Goal: Task Accomplishment & Management: Complete application form

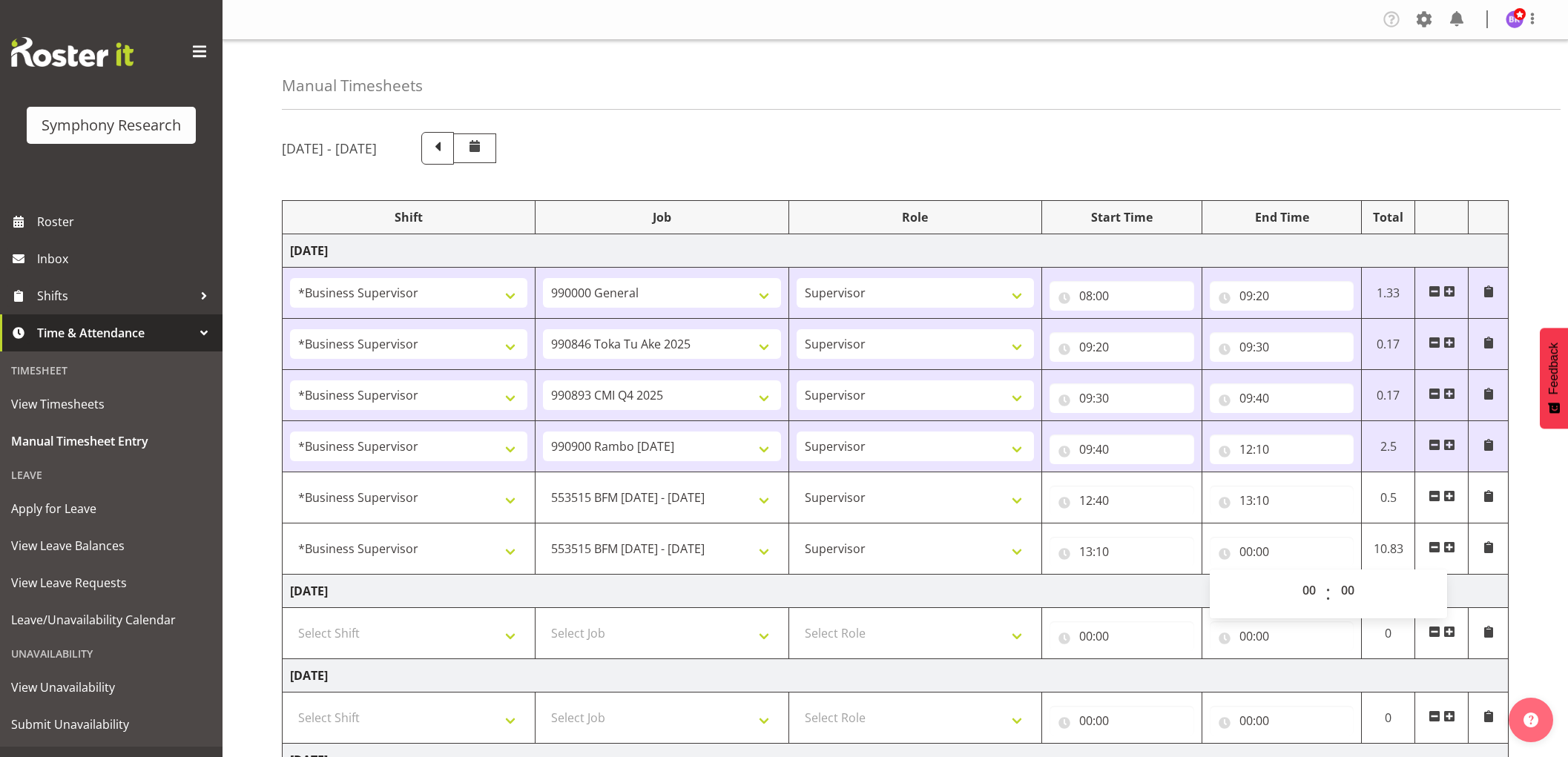
select select "1607"
select select "743"
select select "1607"
select select "9426"
select select "1607"
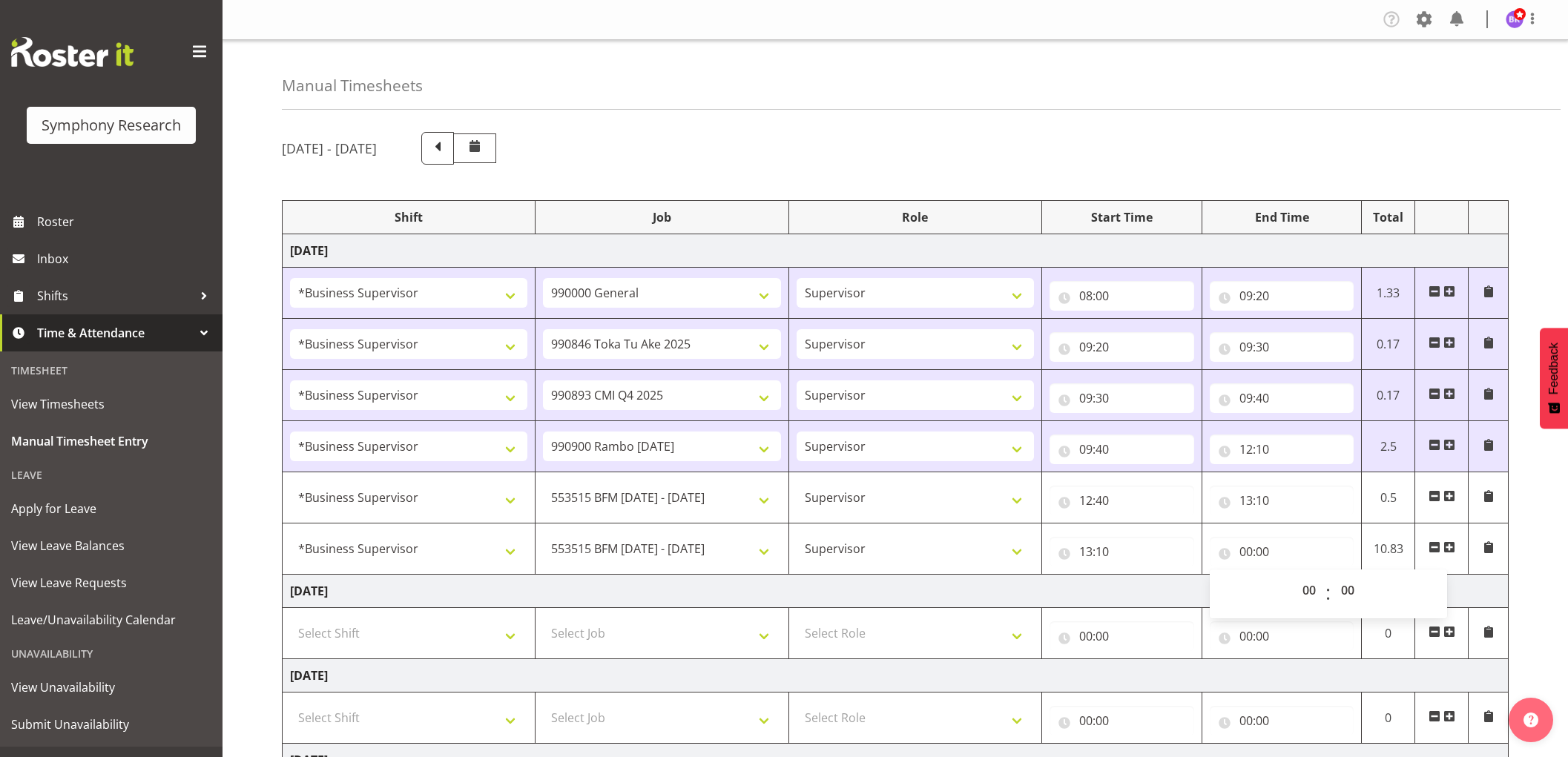
select select "10575"
select select "1607"
select select "10732"
select select "1607"
select select "10731"
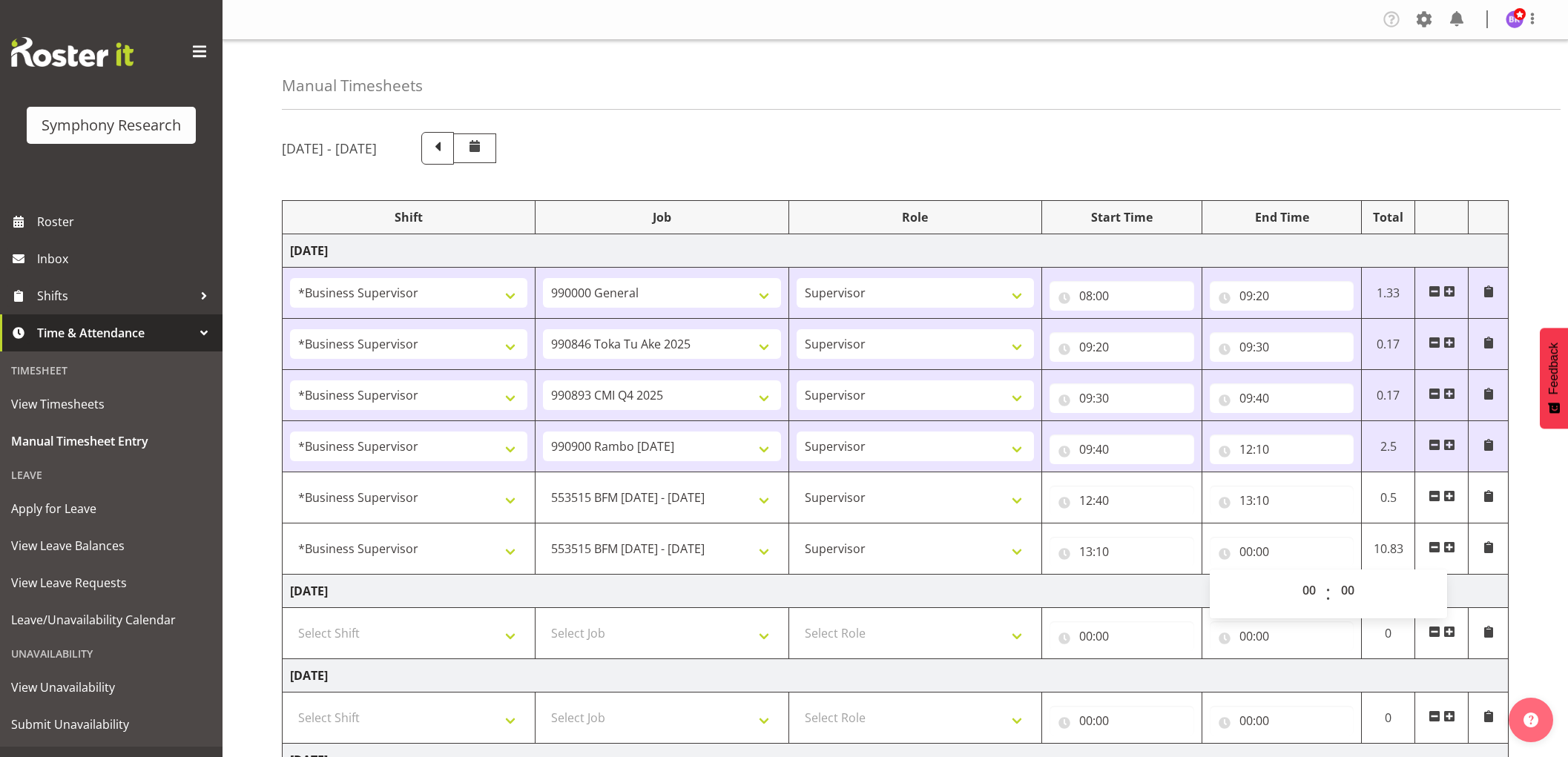
select select "1607"
select select "10731"
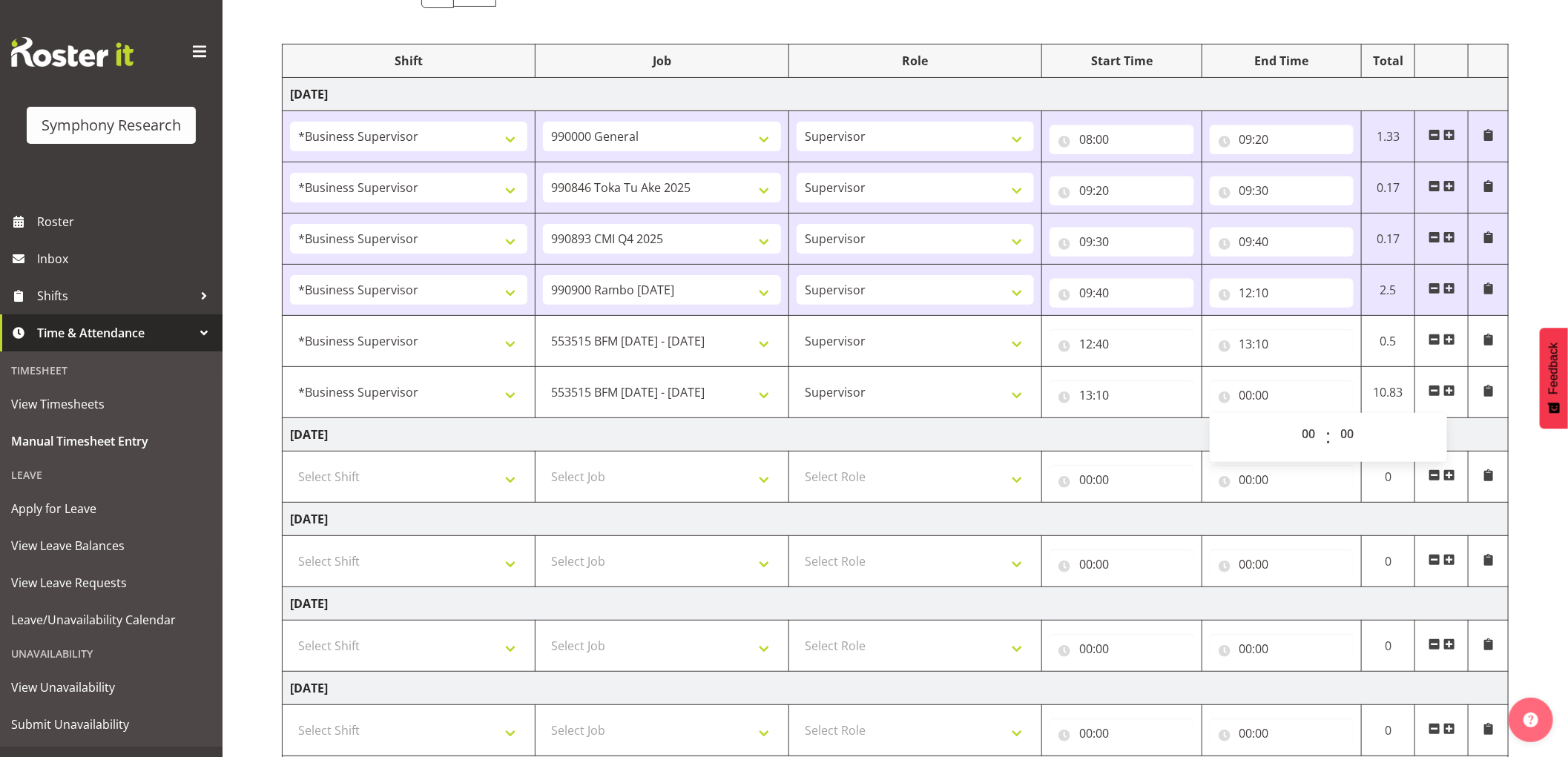
scroll to position [157, 0]
click at [1309, 431] on select "00 01 02 03 04 05 06 07 08 09 10 11 12 13 14 15 16 17 18 19 20 21 22 23" at bounding box center [1311, 433] width 34 height 30
select select "15"
click at [1294, 420] on select "00 01 02 03 04 05 06 07 08 09 10 11 12 13 14 15 16 17 18 19 20 21 22 23" at bounding box center [1311, 433] width 34 height 30
type input "15:00"
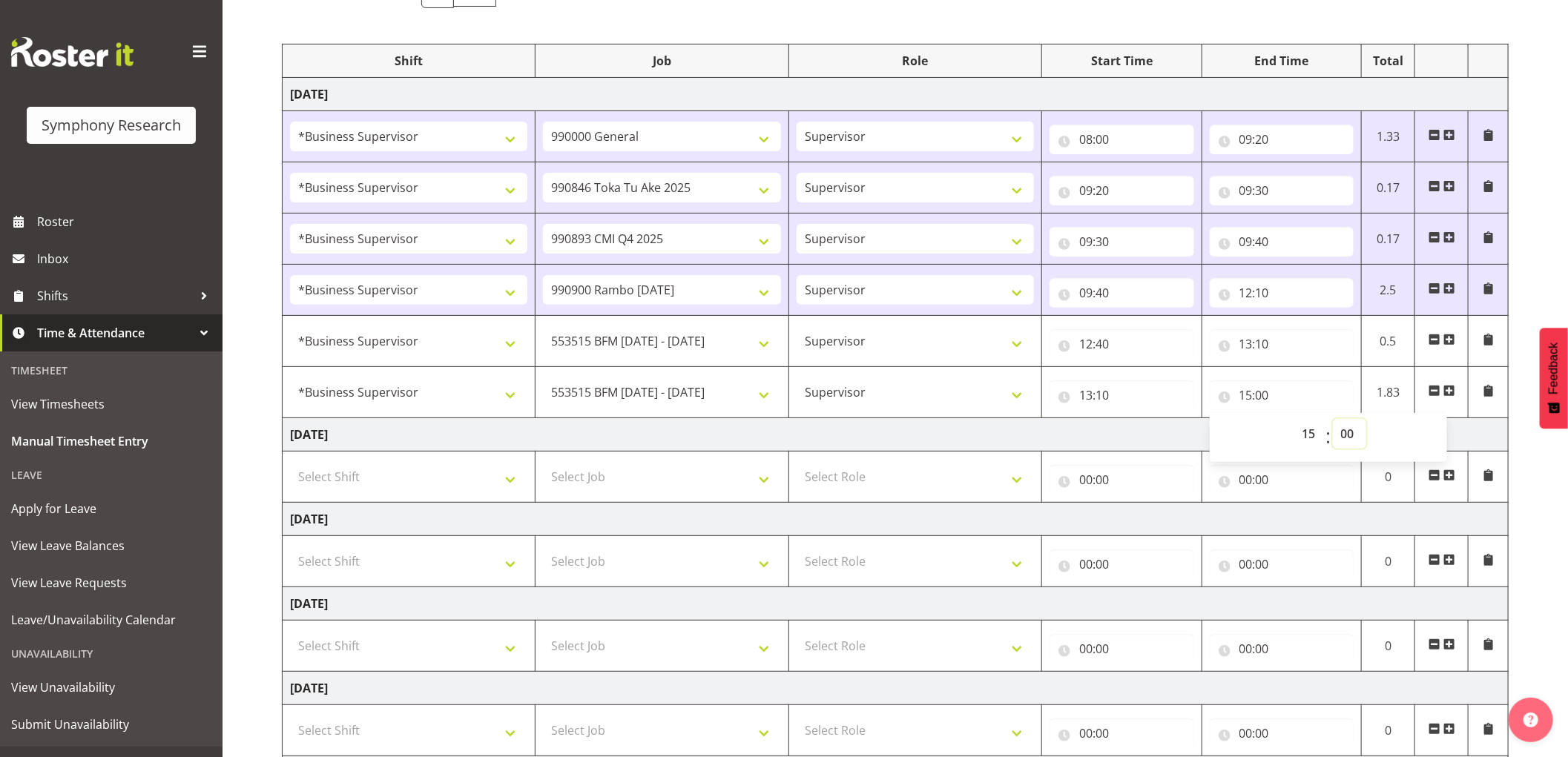
click at [1352, 432] on select "00 01 02 03 04 05 06 07 08 09 10 11 12 13 14 15 16 17 18 19 20 21 22 23 24 25 2…" at bounding box center [1349, 433] width 34 height 30
select select "30"
click at [1333, 420] on select "00 01 02 03 04 05 06 07 08 09 10 11 12 13 14 15 16 17 18 19 20 21 22 23 24 25 2…" at bounding box center [1349, 433] width 34 height 30
type input "15:30"
click at [1446, 386] on span at bounding box center [1449, 391] width 12 height 12
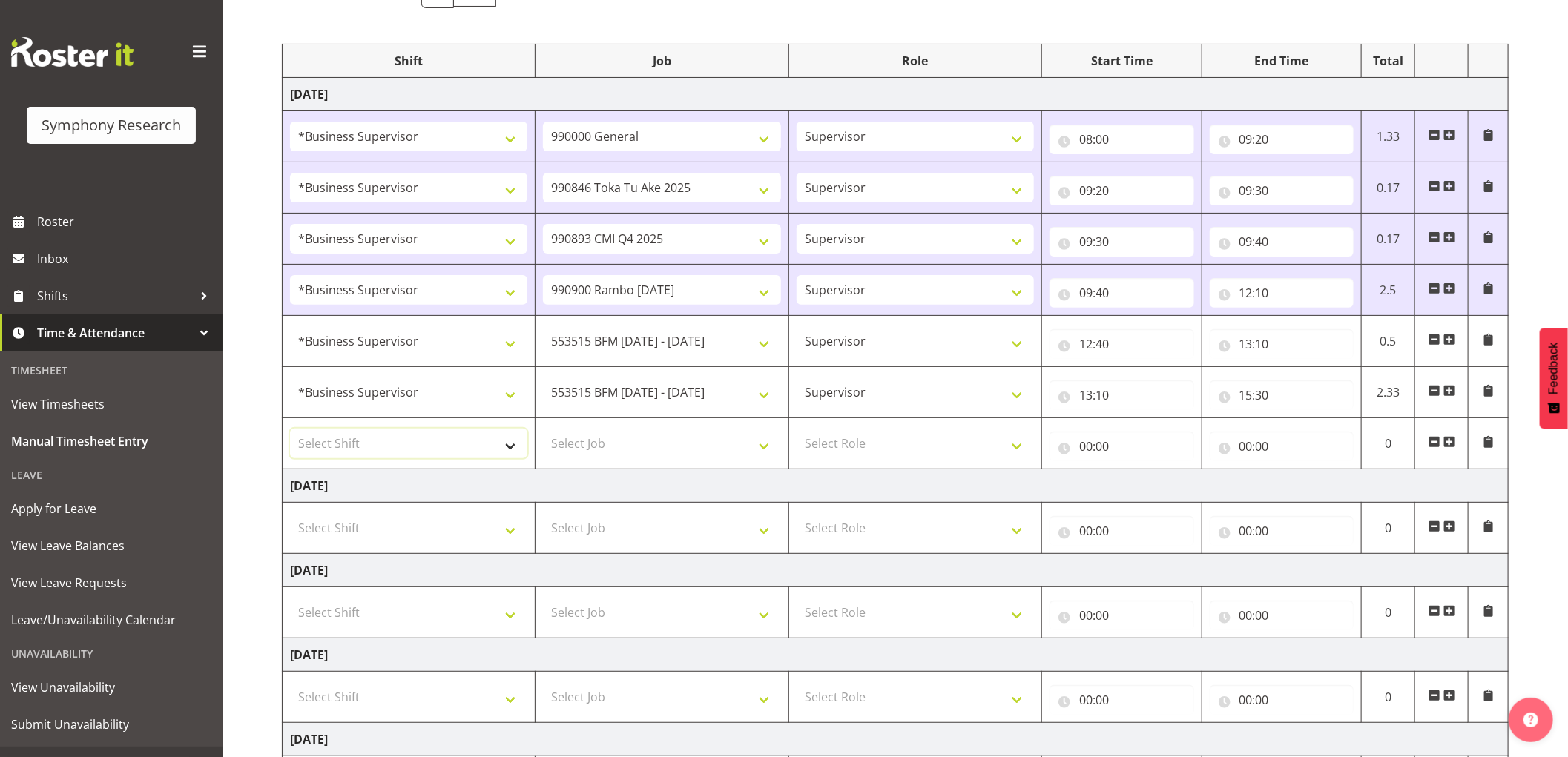
click at [463, 451] on select "Select Shift !!Weekend Residential (Roster IT Shift Label) *Business 9/10am ~ 4…" at bounding box center [408, 443] width 237 height 30
click at [1272, 349] on input "13:10" at bounding box center [1282, 344] width 145 height 30
click at [1340, 376] on select "00 01 02 03 04 05 06 07 08 09 10 11 12 13 14 15 16 17 18 19 20 21 22 23 24 25 2…" at bounding box center [1349, 382] width 34 height 30
select select "20"
click at [1333, 369] on select "00 01 02 03 04 05 06 07 08 09 10 11 12 13 14 15 16 17 18 19 20 21 22 23 24 25 2…" at bounding box center [1349, 382] width 34 height 30
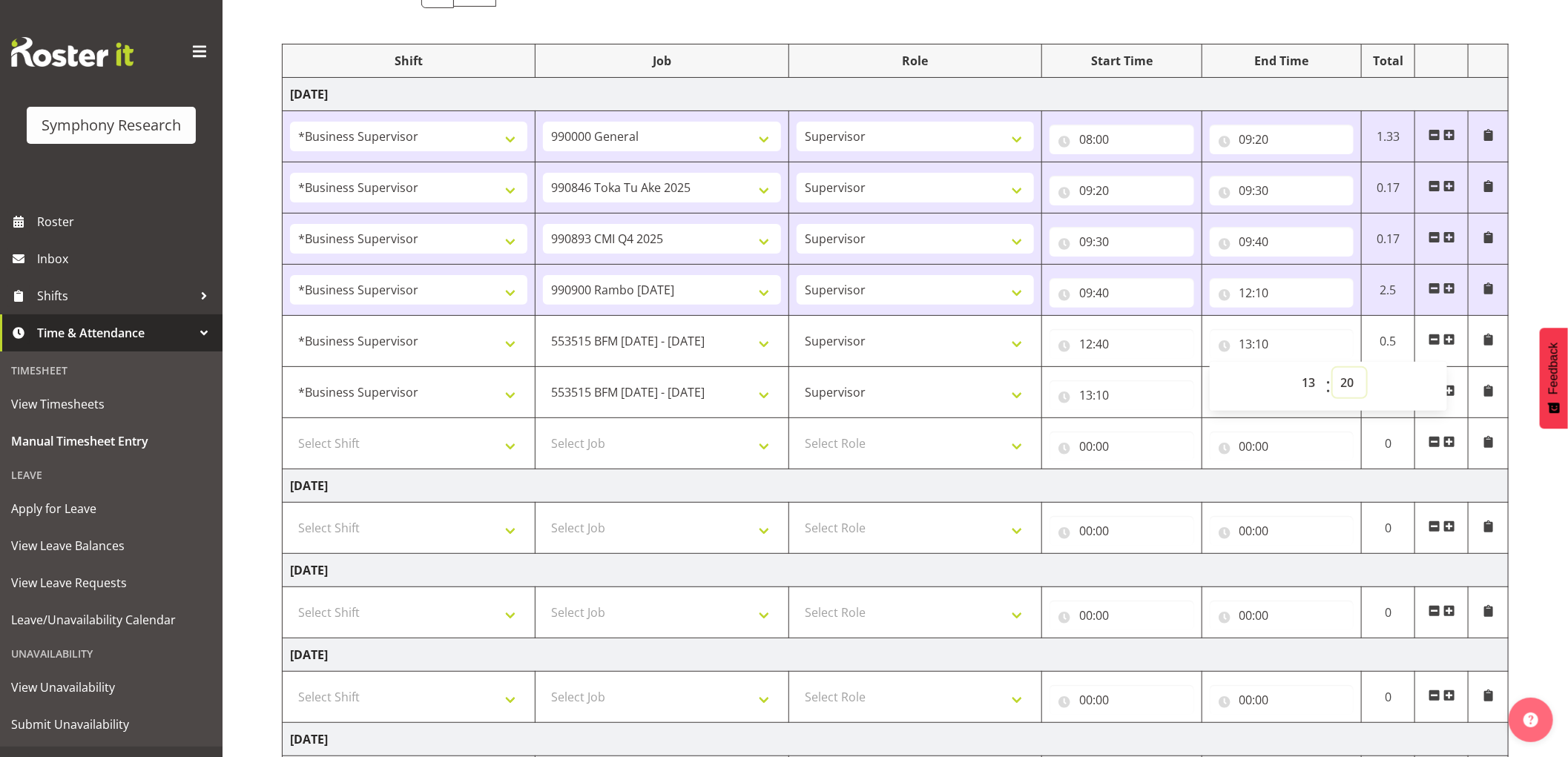
type input "13:20"
click at [1105, 398] on input "13:10" at bounding box center [1121, 395] width 145 height 30
click at [1188, 430] on select "00 01 02 03 04 05 06 07 08 09 10 11 12 13 14 15 16 17 18 19 20 21 22 23 24 25 2…" at bounding box center [1188, 433] width 34 height 30
select select "20"
click at [1172, 420] on select "00 01 02 03 04 05 06 07 08 09 10 11 12 13 14 15 16 17 18 19 20 21 22 23 24 25 2…" at bounding box center [1188, 433] width 34 height 30
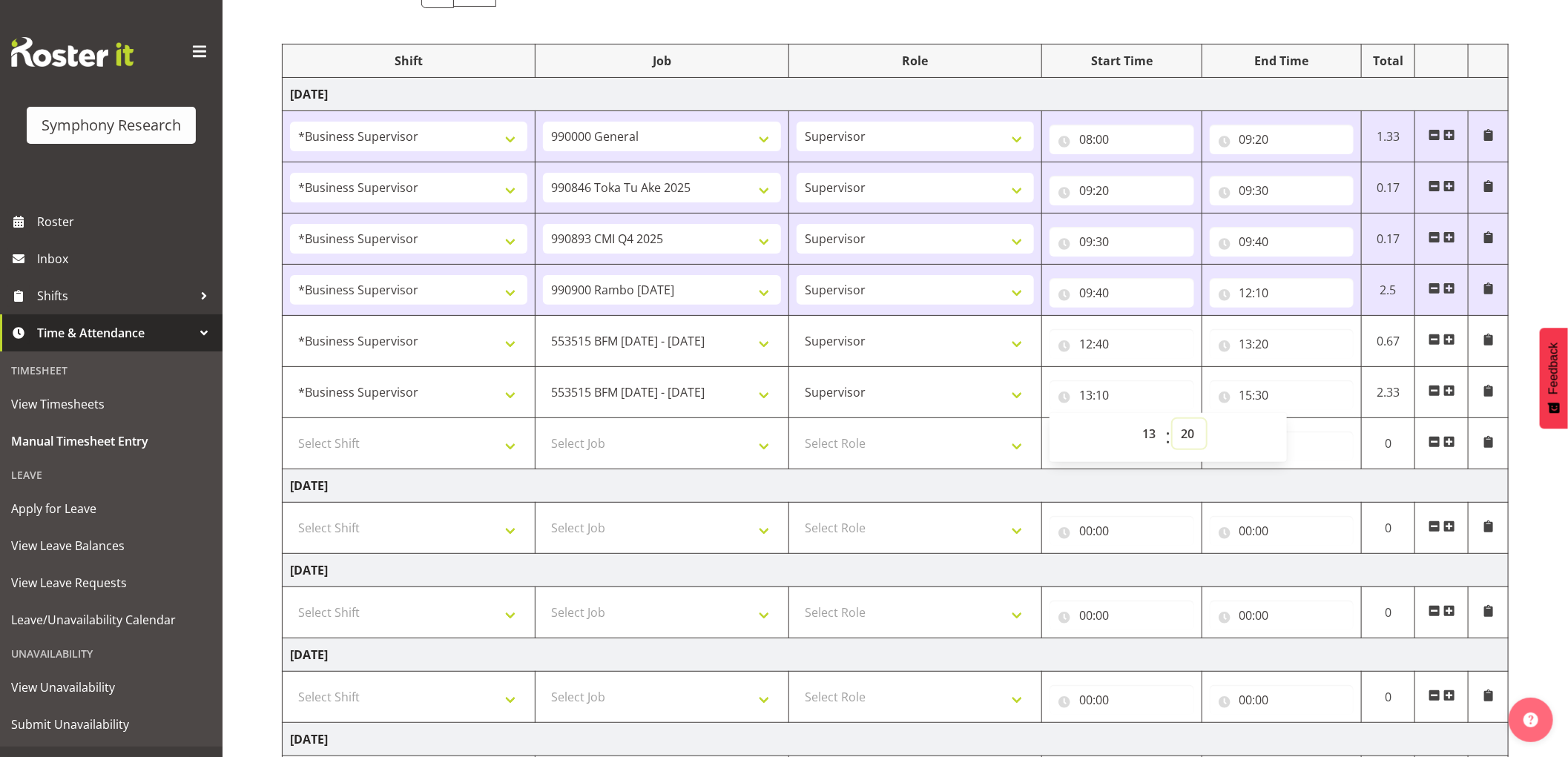
type input "13:20"
click at [1118, 485] on td "[DATE]" at bounding box center [895, 486] width 1226 height 34
click at [449, 430] on select "Select Shift !!Weekend Residential (Roster IT Shift Label) *Business 9/10am ~ 4…" at bounding box center [408, 443] width 237 height 30
select select "1607"
click at [290, 429] on select "Select Shift !!Weekend Residential (Roster IT Shift Label) *Business 9/10am ~ 4…" at bounding box center [408, 443] width 237 height 30
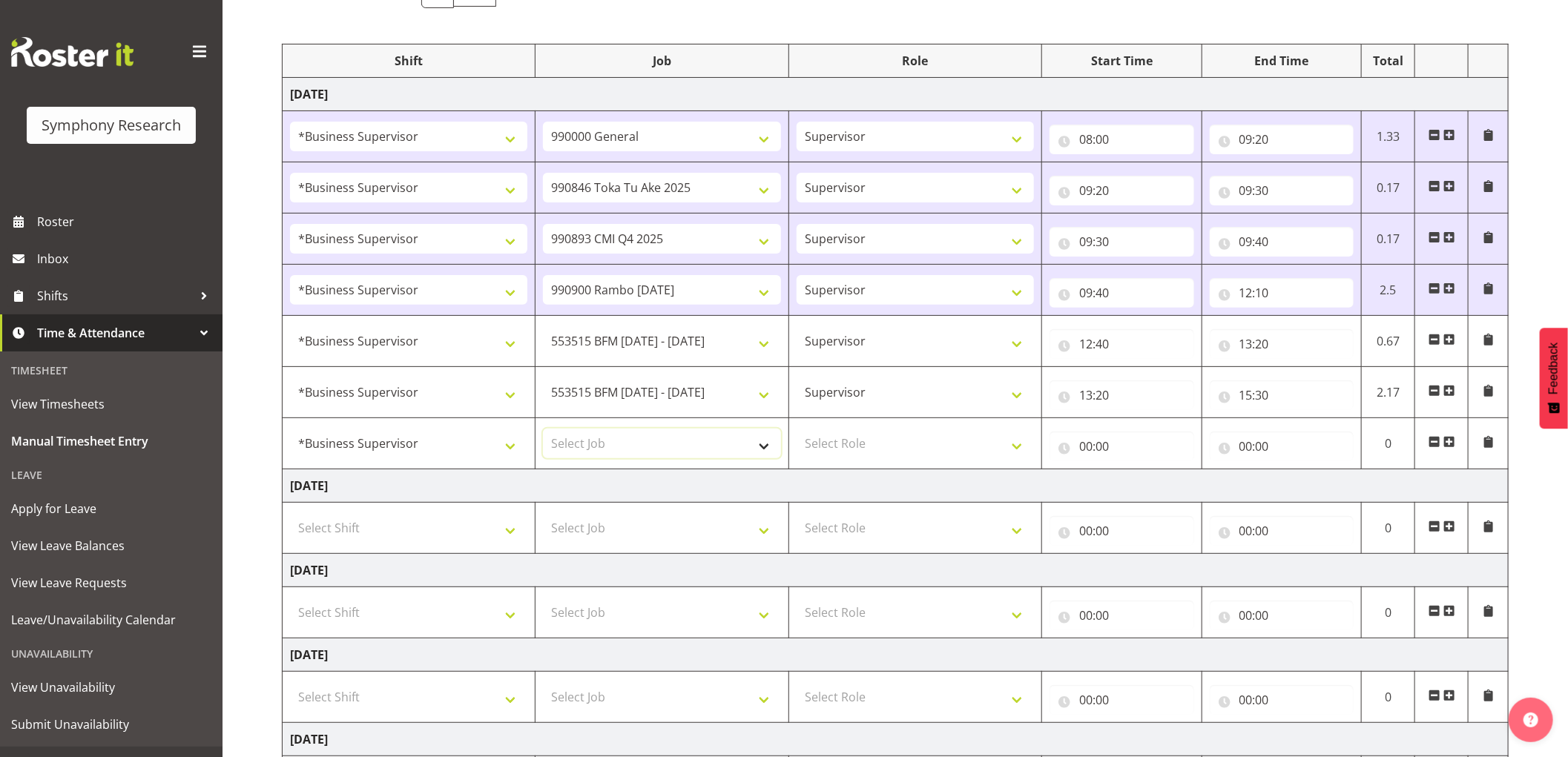
click at [723, 446] on select "Select Job 550060 IF Admin 553492 World Poll Aus Wave 2 Main 2025 553493 World …" at bounding box center [661, 443] width 237 height 30
select select "10499"
click at [543, 429] on select "Select Job 550060 IF Admin 553492 World Poll Aus Wave 2 Main 2025 553493 World …" at bounding box center [661, 443] width 237 height 30
click at [883, 452] on select "Select Role Supervisor Interviewing Briefing" at bounding box center [915, 443] width 237 height 30
select select "45"
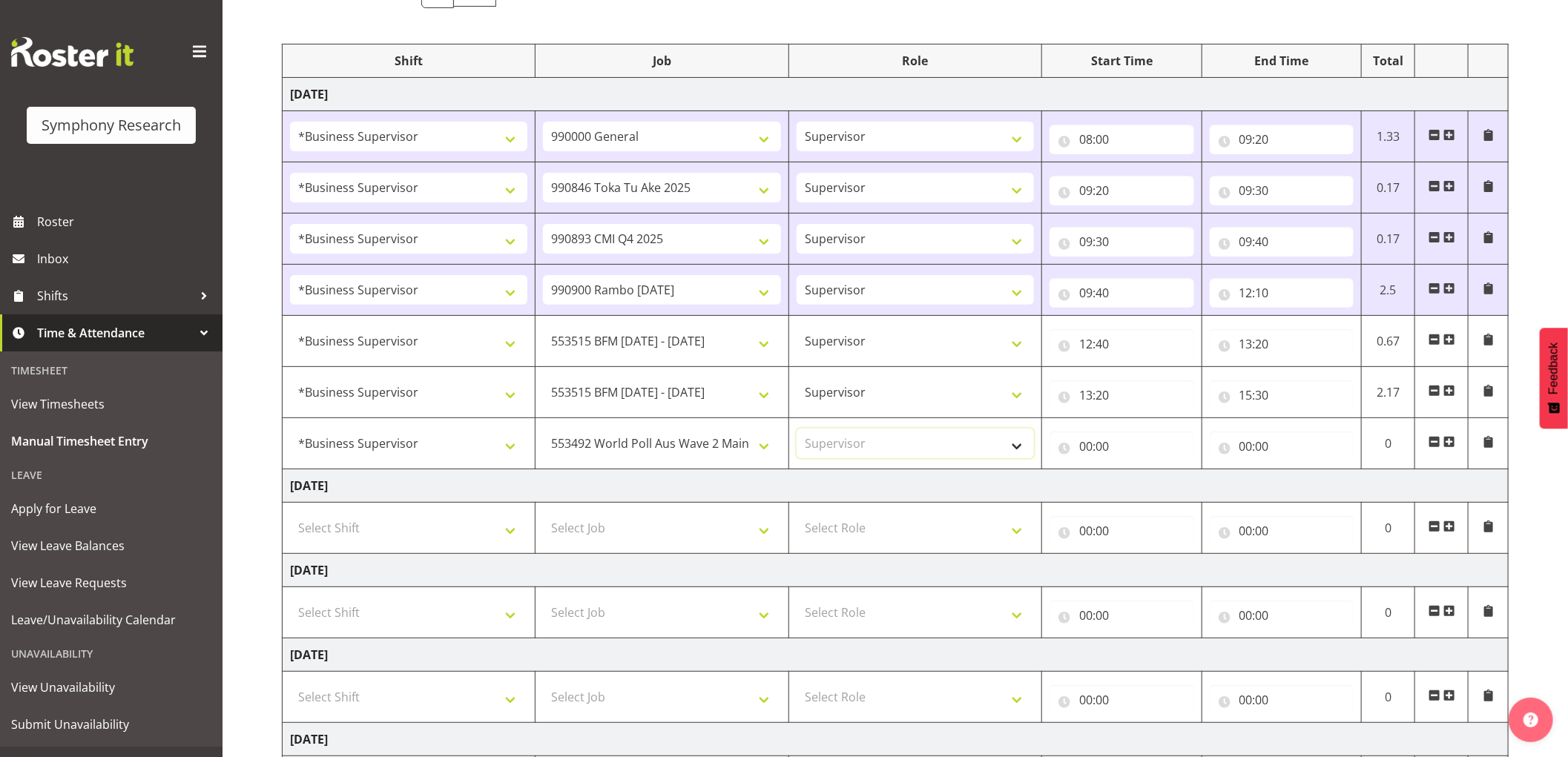
click at [796, 429] on select "Select Role Supervisor Interviewing Briefing" at bounding box center [915, 443] width 237 height 30
click at [1087, 446] on input "00:00" at bounding box center [1121, 446] width 145 height 30
click at [1146, 483] on select "00 01 02 03 04 05 06 07 08 09 10 11 12 13 14 15 16 17 18 19 20 21 22 23" at bounding box center [1150, 484] width 34 height 30
select select "15"
click at [1134, 471] on select "00 01 02 03 04 05 06 07 08 09 10 11 12 13 14 15 16 17 18 19 20 21 22 23" at bounding box center [1150, 484] width 34 height 30
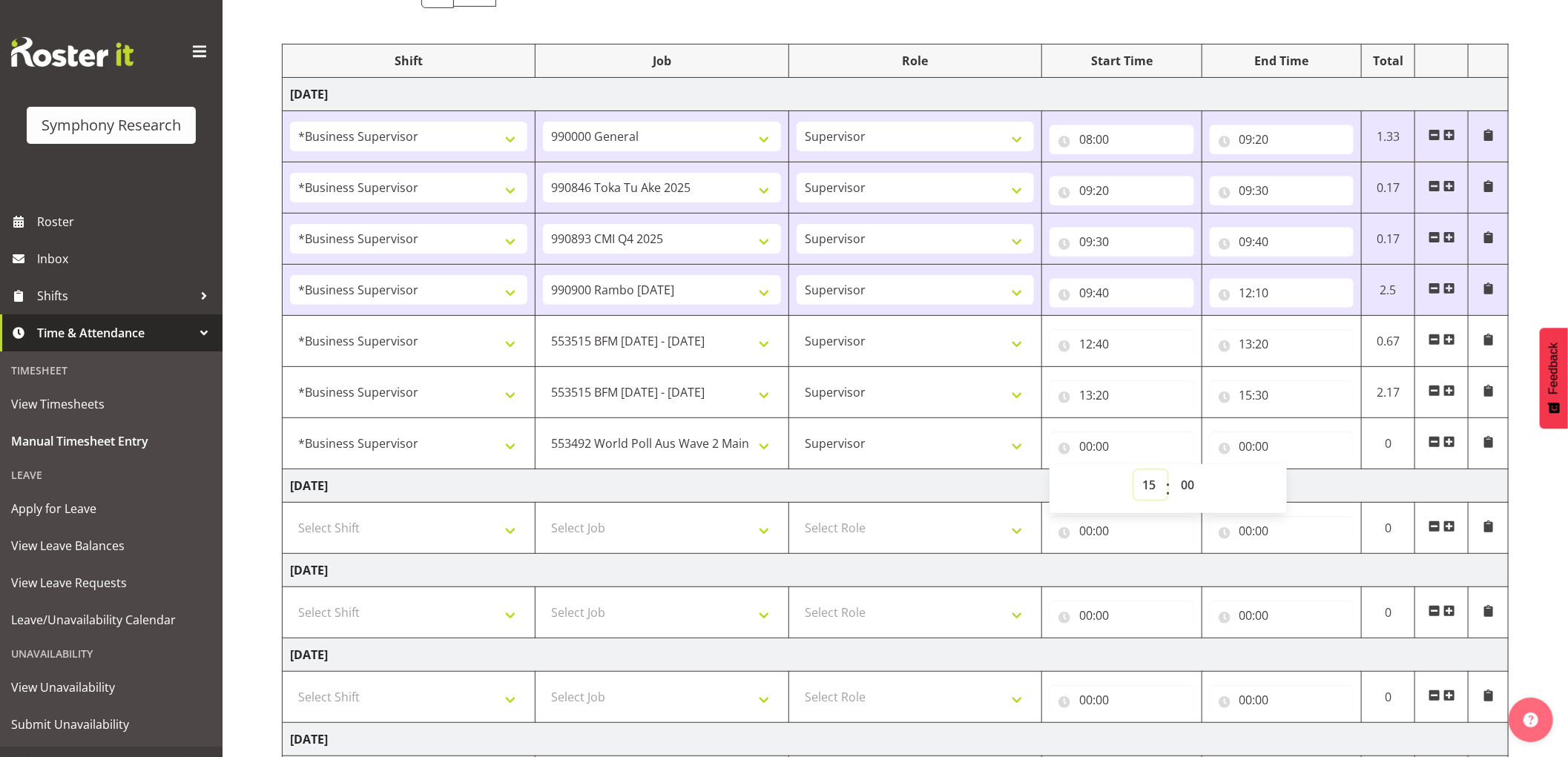
type input "15:00"
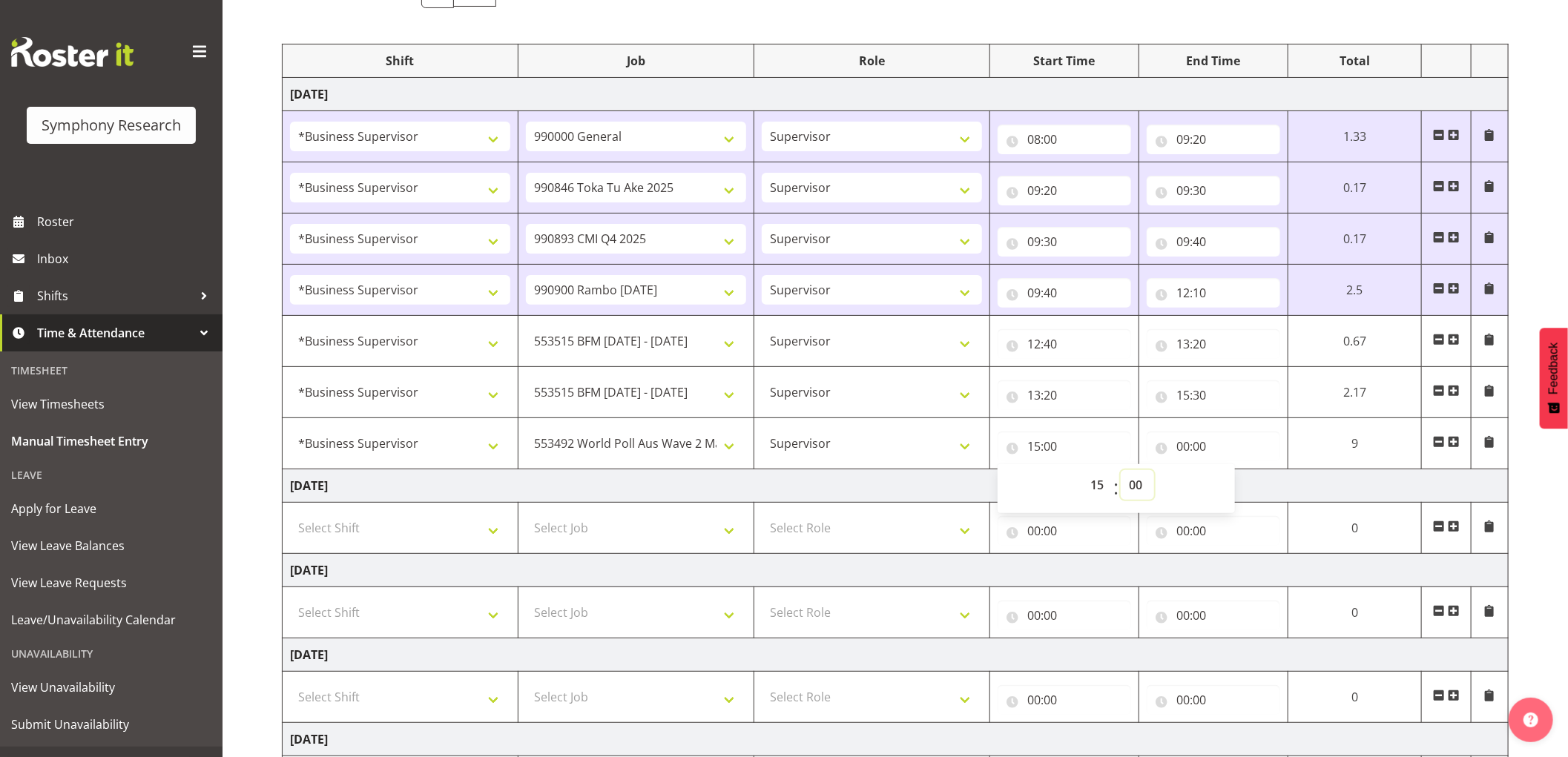
click at [1137, 485] on select "00 01 02 03 04 05 06 07 08 09 10 11 12 13 14 15 16 17 18 19 20 21 22 23 24 25 2…" at bounding box center [1137, 484] width 34 height 30
select select "30"
click at [1120, 471] on select "00 01 02 03 04 05 06 07 08 09 10 11 12 13 14 15 16 17 18 19 20 21 22 23 24 25 2…" at bounding box center [1137, 484] width 34 height 30
type input "15:30"
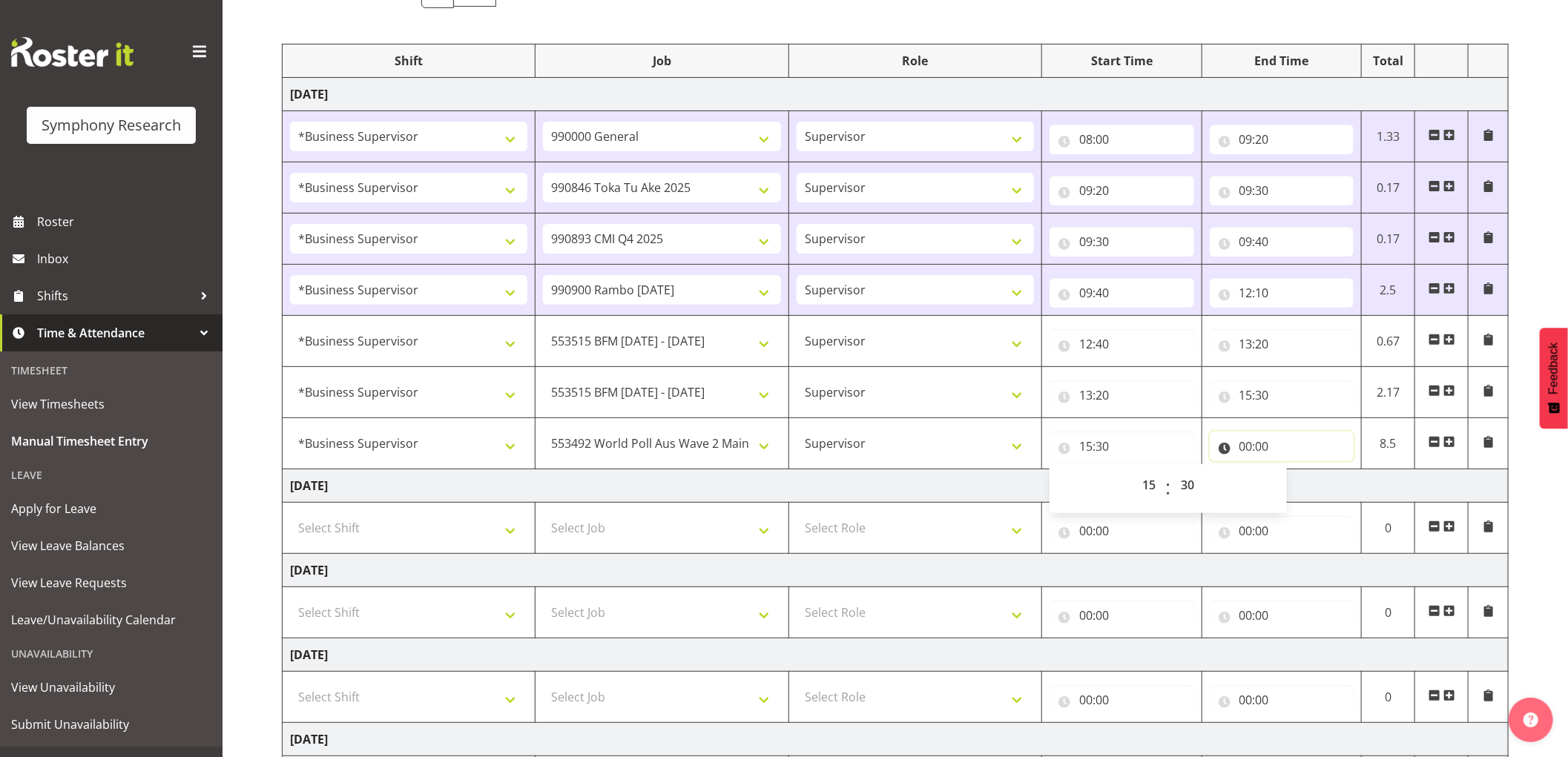
click at [1243, 444] on input "00:00" at bounding box center [1282, 446] width 145 height 30
click at [1307, 482] on select "00 01 02 03 04 05 06 07 08 09 10 11 12 13 14 15 16 17 18 19 20 21 22 23" at bounding box center [1311, 484] width 34 height 30
select select "15"
click at [1294, 471] on select "00 01 02 03 04 05 06 07 08 09 10 11 12 13 14 15 16 17 18 19 20 21 22 23" at bounding box center [1311, 484] width 34 height 30
type input "15:00"
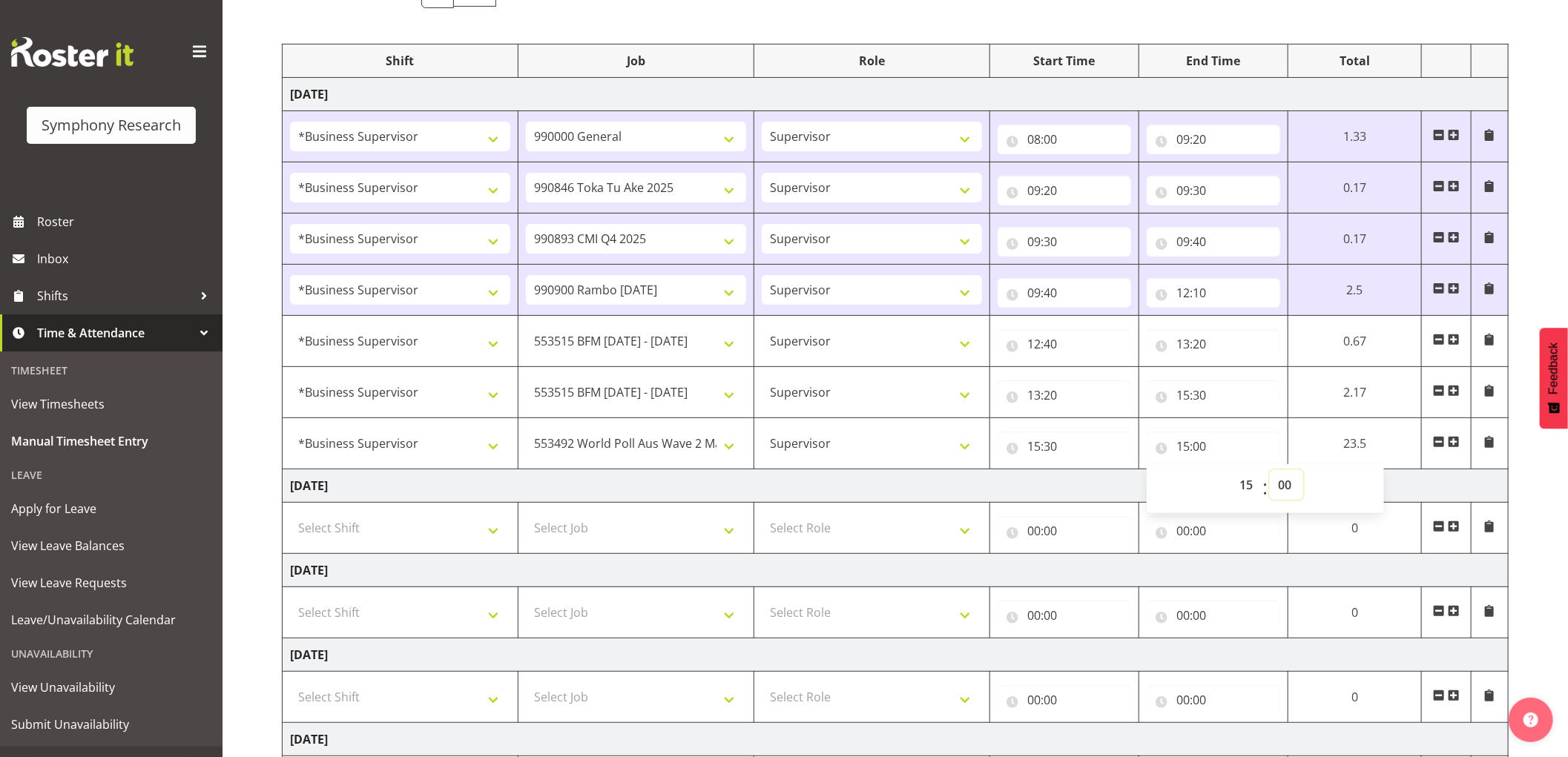
click at [1288, 484] on select "00 01 02 03 04 05 06 07 08 09 10 11 12 13 14 15 16 17 18 19 20 21 22 23 24 25 2…" at bounding box center [1286, 484] width 34 height 30
select select "50"
click at [1269, 471] on select "00 01 02 03 04 05 06 07 08 09 10 11 12 13 14 15 16 17 18 19 20 21 22 23 24 25 2…" at bounding box center [1286, 484] width 34 height 30
type input "15:50"
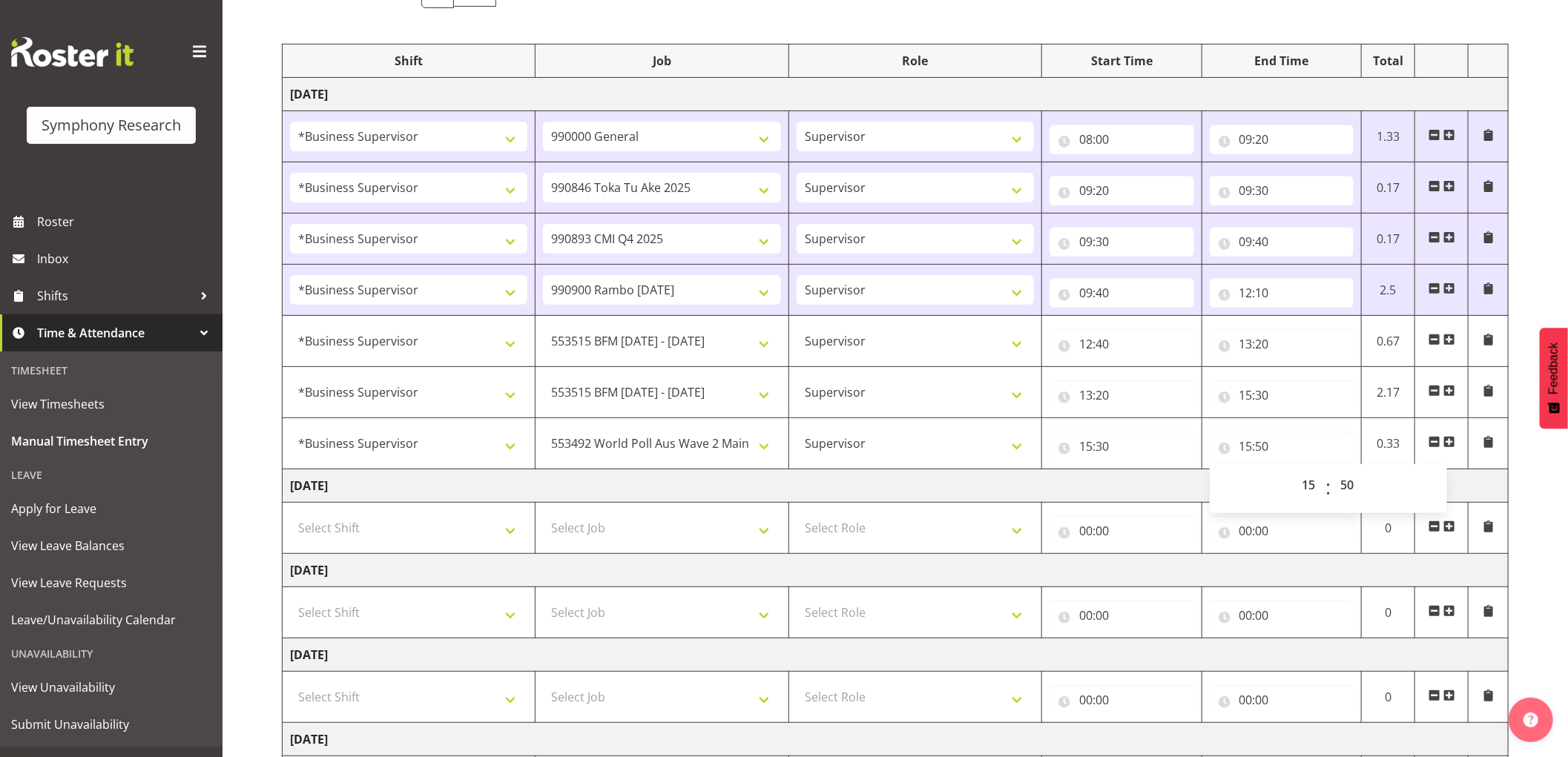
click at [1452, 446] on span at bounding box center [1449, 442] width 12 height 12
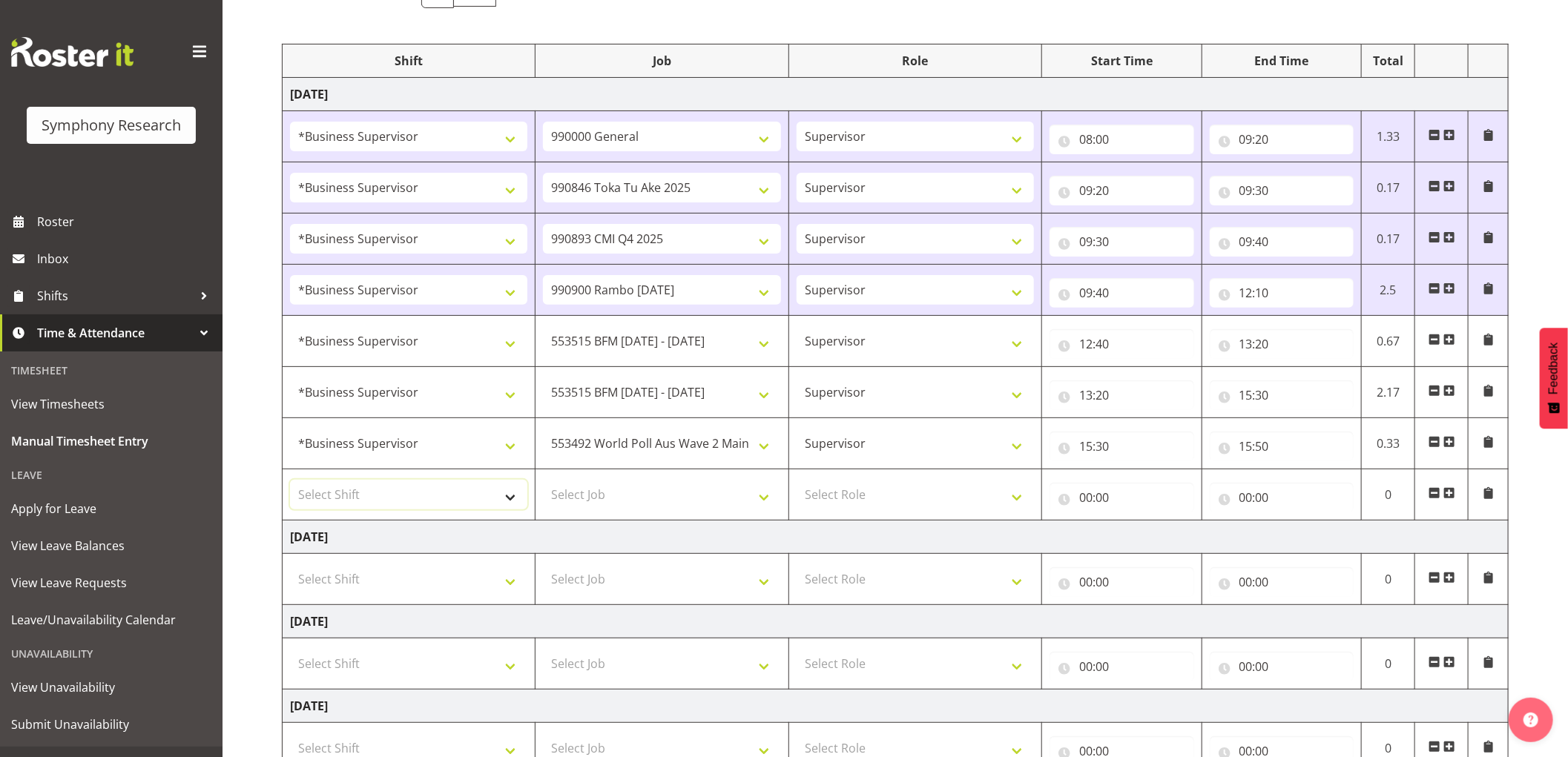
click at [470, 493] on select "Select Shift !!Weekend Residential (Roster IT Shift Label) *Business 9/10am ~ 4…" at bounding box center [408, 494] width 237 height 30
select select "1607"
click at [290, 480] on select "Select Shift !!Weekend Residential (Roster IT Shift Label) *Business 9/10am ~ 4…" at bounding box center [408, 494] width 237 height 30
click at [646, 496] on select "Select Job 550060 IF Admin 553492 World Poll Aus Wave 2 Main 2025 553493 World …" at bounding box center [661, 494] width 237 height 30
select select "10730"
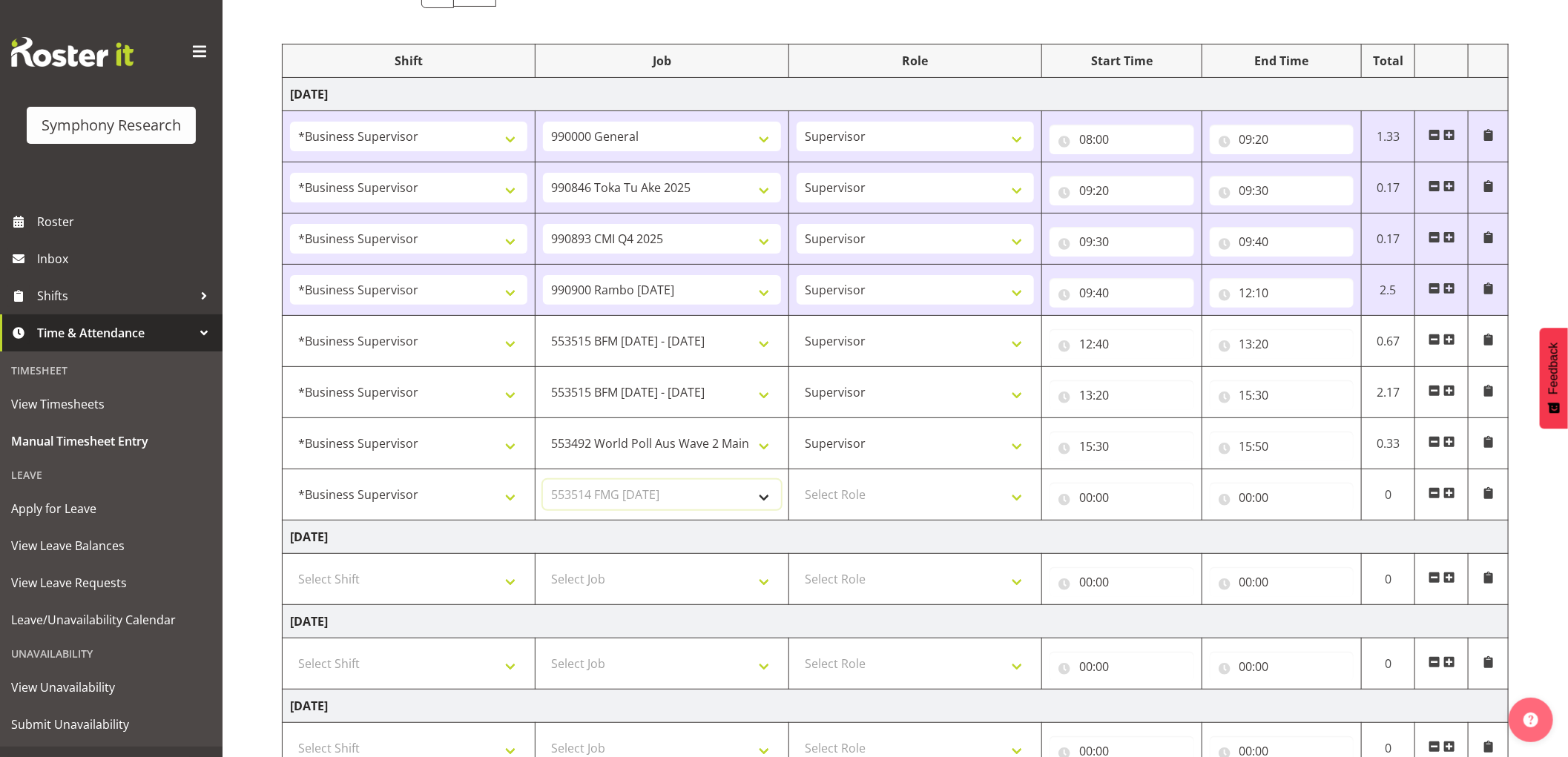
click at [543, 480] on select "Select Job 550060 IF Admin 553492 World Poll Aus Wave 2 Main 2025 553493 World …" at bounding box center [661, 494] width 237 height 30
click at [864, 500] on select "Select Role Supervisor Interviewing Briefing" at bounding box center [915, 494] width 237 height 30
select select "45"
click at [796, 480] on select "Select Role Supervisor Interviewing Briefing" at bounding box center [915, 494] width 237 height 30
click at [1088, 501] on input "00:00" at bounding box center [1121, 497] width 145 height 30
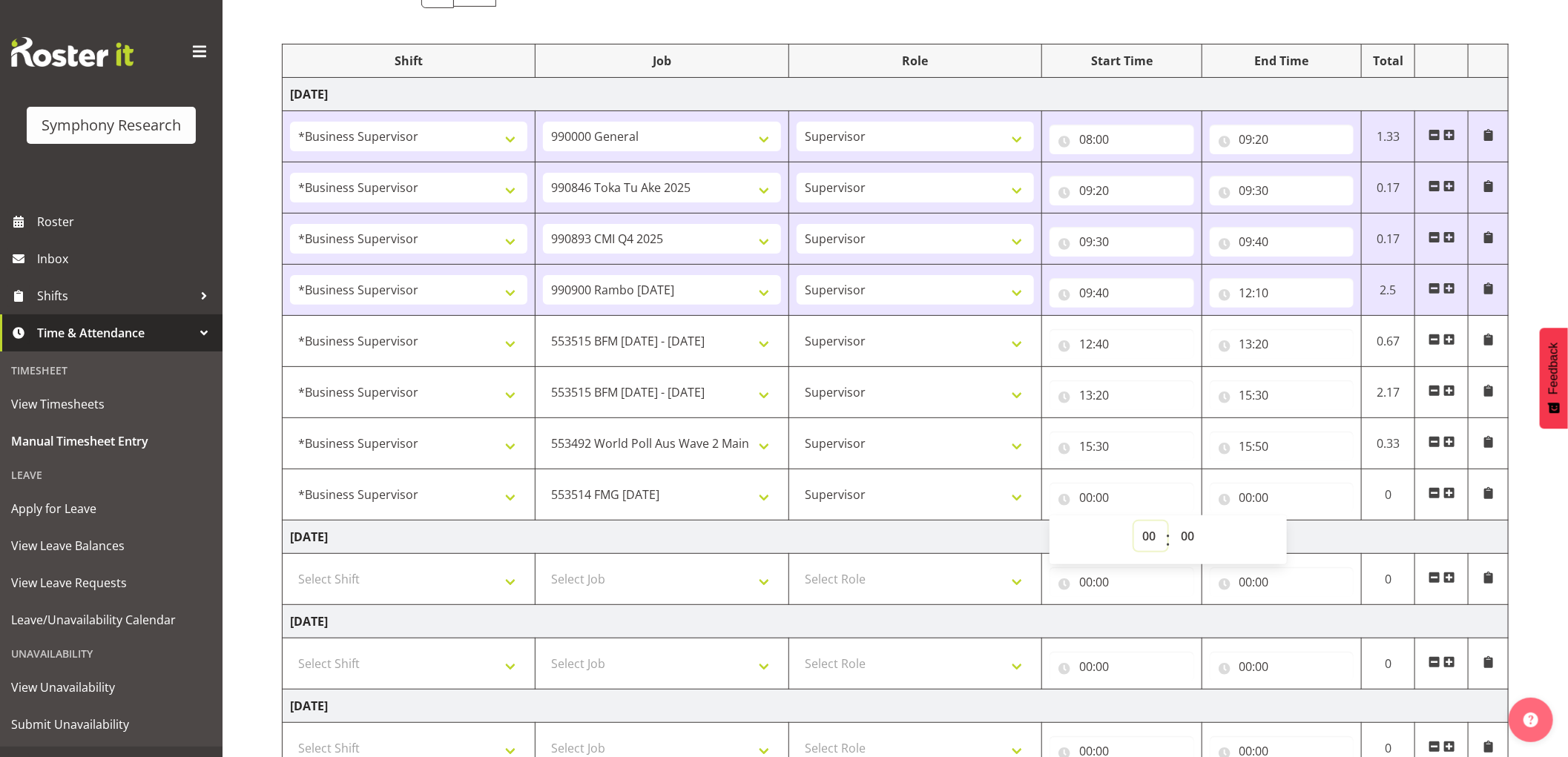
click at [1149, 534] on select "00 01 02 03 04 05 06 07 08 09 10 11 12 13 14 15 16 17 18 19 20 21 22 23" at bounding box center [1150, 536] width 34 height 30
select select "15"
click at [1134, 522] on select "00 01 02 03 04 05 06 07 08 09 10 11 12 13 14 15 16 17 18 19 20 21 22 23" at bounding box center [1150, 536] width 34 height 30
type input "15:00"
click at [1181, 534] on select "00 01 02 03 04 05 06 07 08 09 10 11 12 13 14 15 16 17 18 19 20 21 22 23 24 25 2…" at bounding box center [1188, 536] width 34 height 30
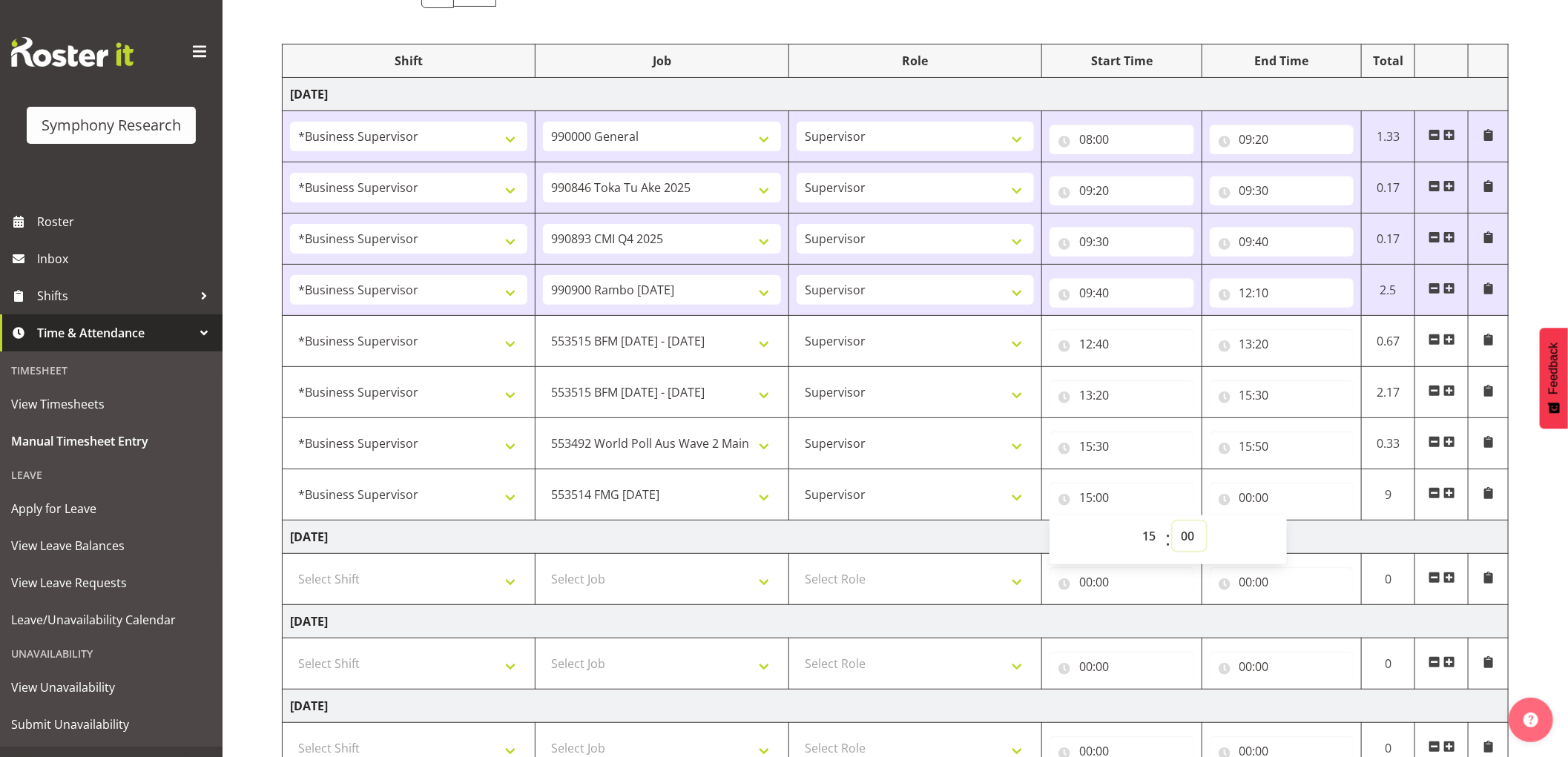
select select "50"
click at [1172, 522] on select "00 01 02 03 04 05 06 07 08 09 10 11 12 13 14 15 16 17 18 19 20 21 22 23 24 25 2…" at bounding box center [1188, 536] width 34 height 30
type input "15:50"
click at [1247, 491] on input "00:00" at bounding box center [1282, 497] width 145 height 30
click at [1300, 543] on select "00 01 02 03 04 05 06 07 08 09 10 11 12 13 14 15 16 17 18 19 20 21 22 23" at bounding box center [1311, 536] width 34 height 30
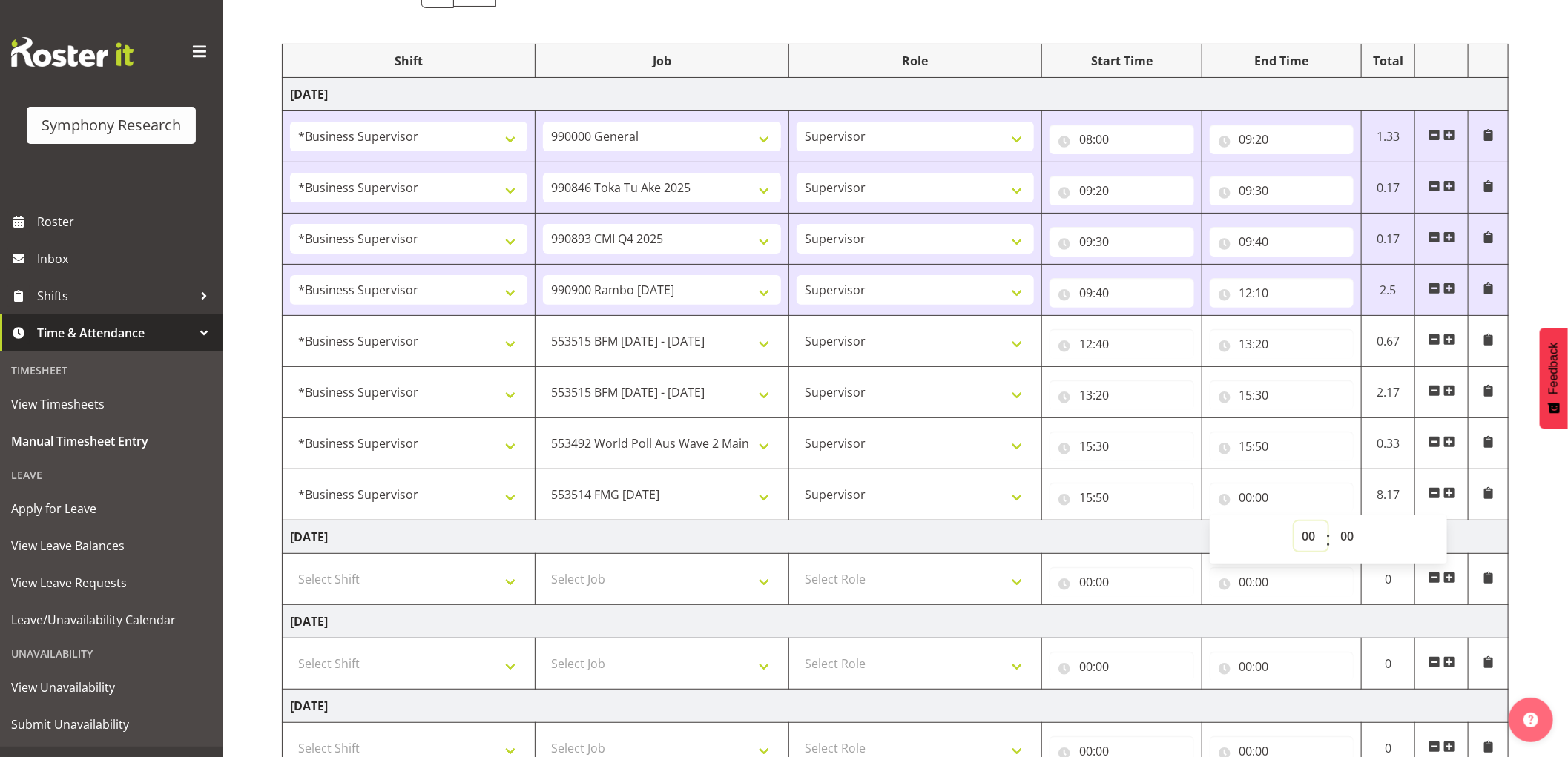
select select "17"
click at [1294, 522] on select "00 01 02 03 04 05 06 07 08 09 10 11 12 13 14 15 16 17 18 19 20 21 22 23" at bounding box center [1311, 536] width 34 height 30
type input "17:00"
click at [1344, 541] on select "00 01 02 03 04 05 06 07 08 09 10 11 12 13 14 15 16 17 18 19 20 21 22 23 24 25 2…" at bounding box center [1349, 536] width 34 height 30
select select "50"
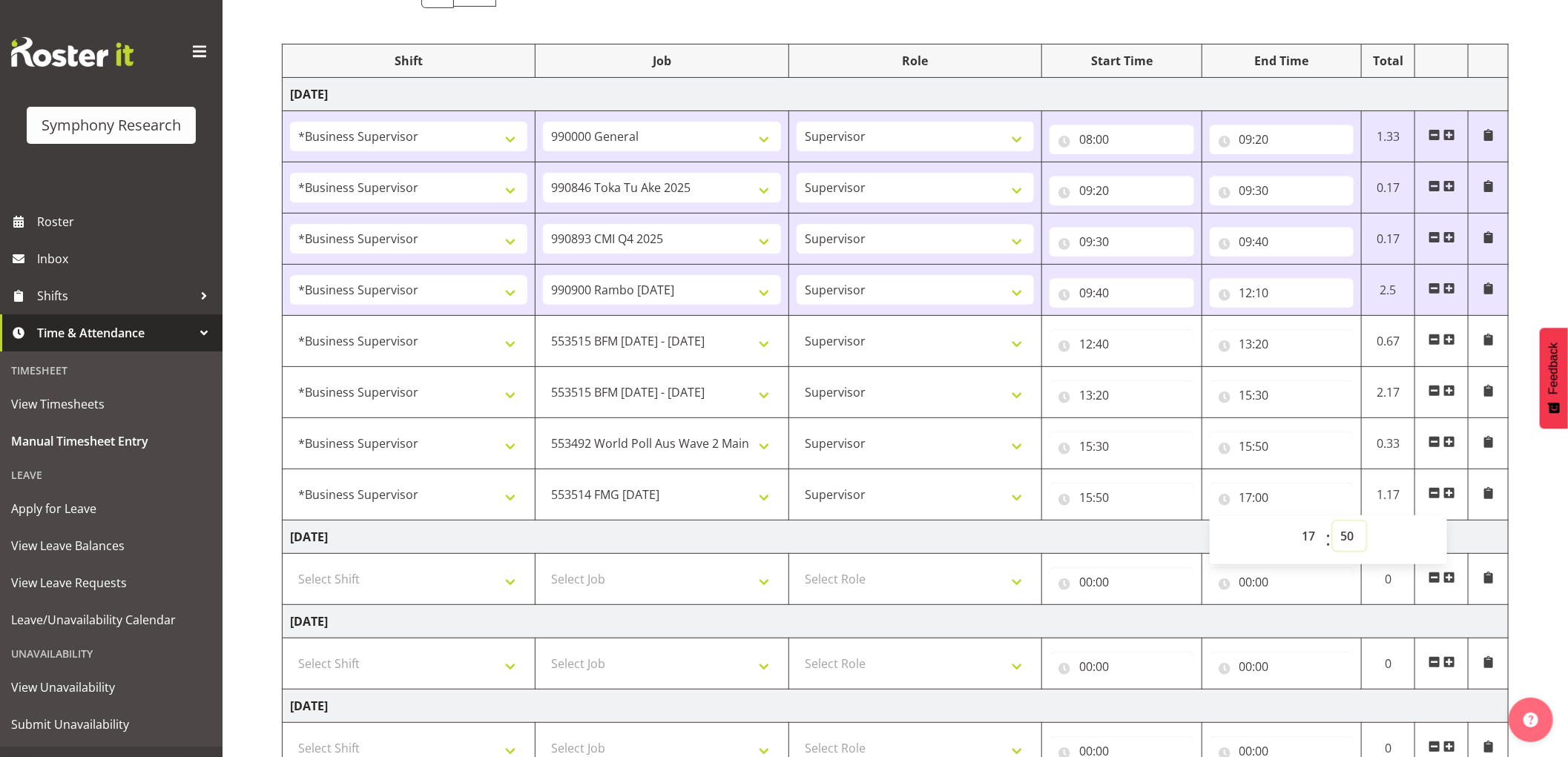
click at [1333, 522] on select "00 01 02 03 04 05 06 07 08 09 10 11 12 13 14 15 16 17 18 19 20 21 22 23 24 25 2…" at bounding box center [1349, 536] width 34 height 30
type input "17:50"
click at [1452, 496] on span at bounding box center [1449, 493] width 12 height 12
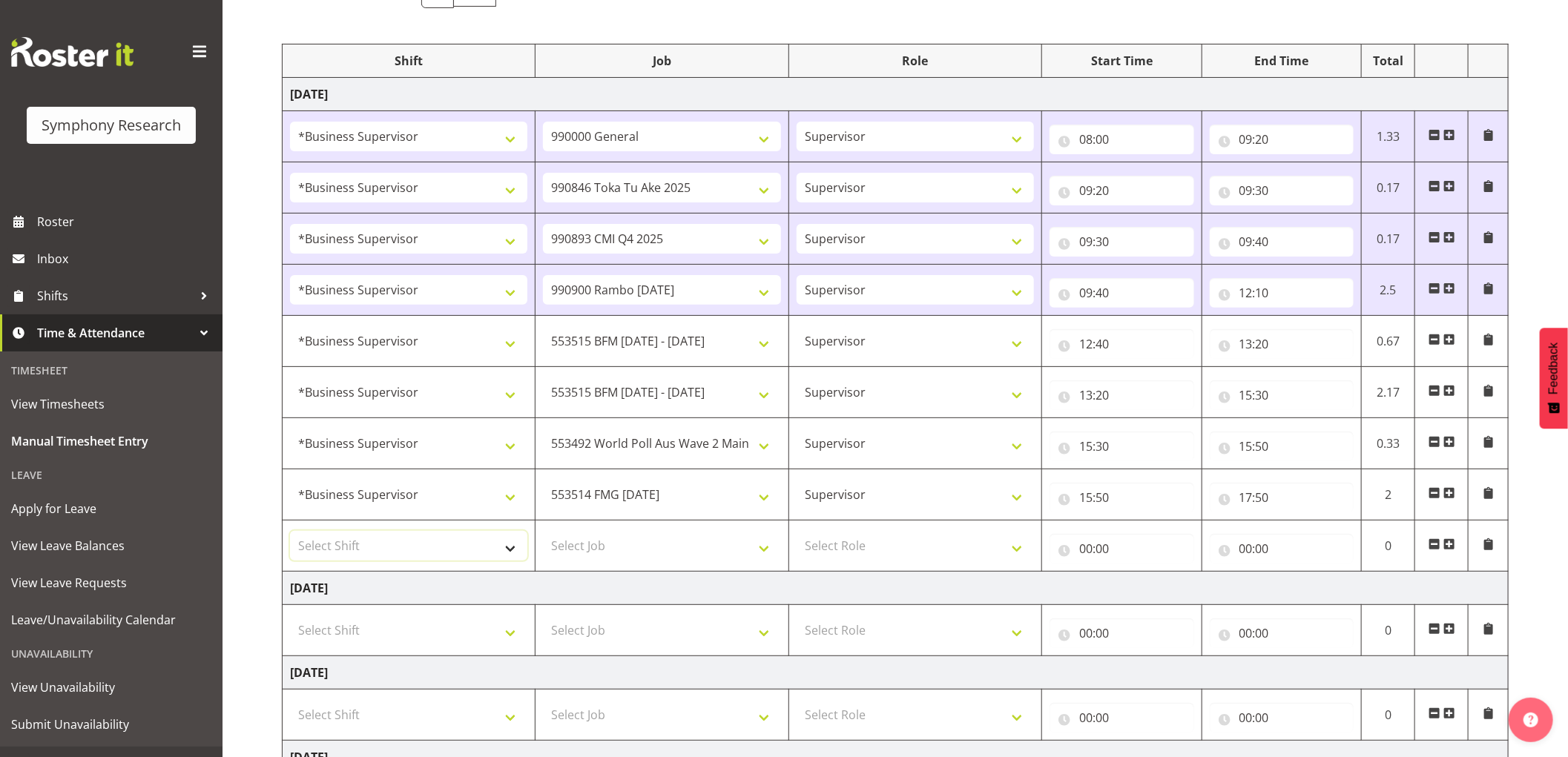
click at [421, 542] on select "Select Shift !!Weekend Residential (Roster IT Shift Label) *Business 9/10am ~ 4…" at bounding box center [408, 546] width 237 height 30
select select "1607"
click at [290, 531] on select "Select Shift !!Weekend Residential (Roster IT Shift Label) *Business 9/10am ~ 4…" at bounding box center [408, 546] width 237 height 30
click at [657, 548] on select "Select Job 550060 IF Admin 553492 World Poll Aus Wave 2 Main 2025 553493 World …" at bounding box center [661, 546] width 237 height 30
select select "743"
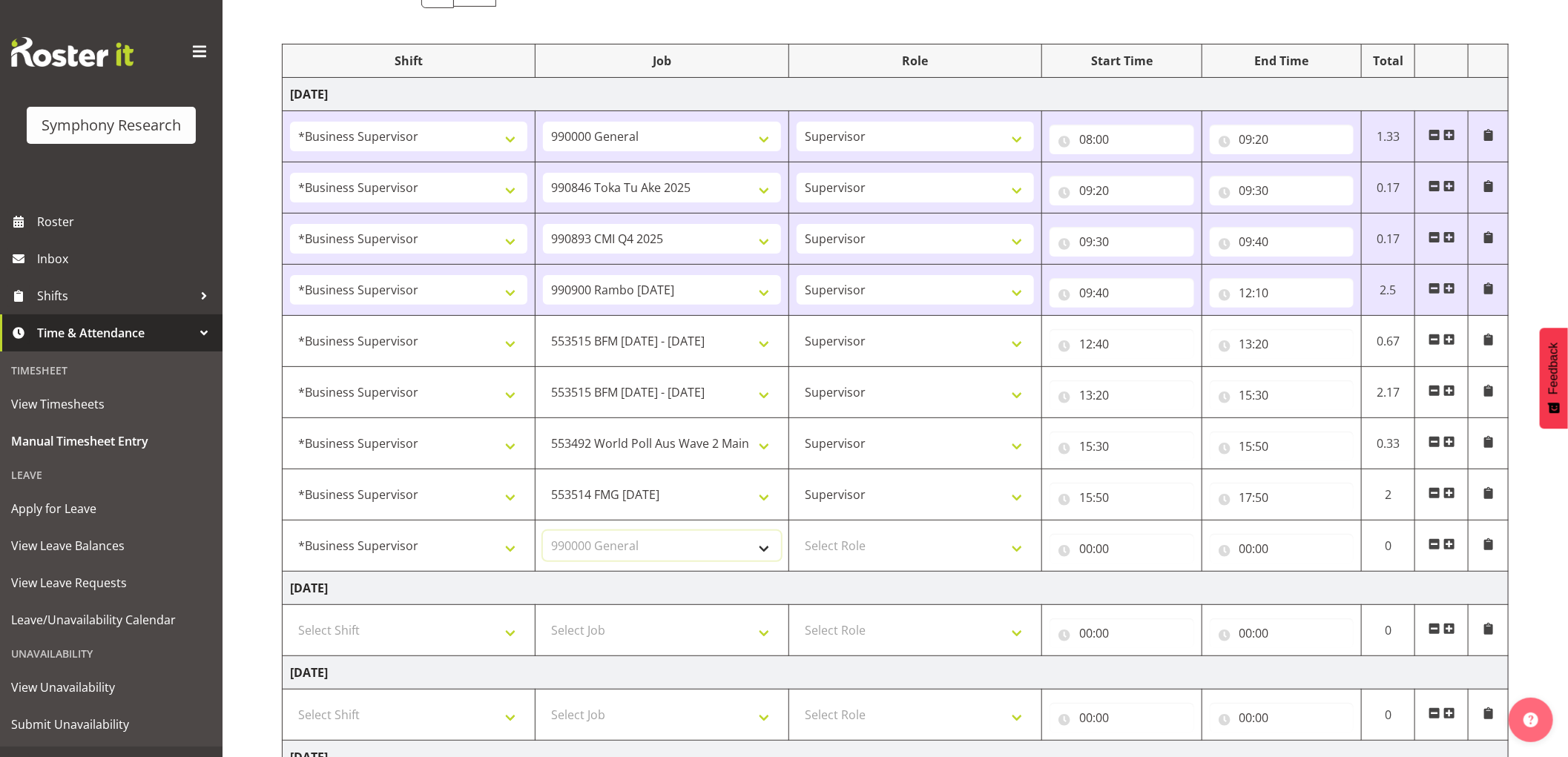
click at [543, 531] on select "Select Job 550060 IF Admin 553492 World Poll Aus Wave 2 Main 2025 553493 World …" at bounding box center [661, 546] width 237 height 30
click at [863, 550] on select "Select Role Supervisor Interviewing Briefing" at bounding box center [915, 546] width 237 height 30
select select "45"
click at [796, 531] on select "Select Role Supervisor Interviewing Briefing" at bounding box center [915, 546] width 237 height 30
click at [1087, 548] on input "00:00" at bounding box center [1121, 549] width 145 height 30
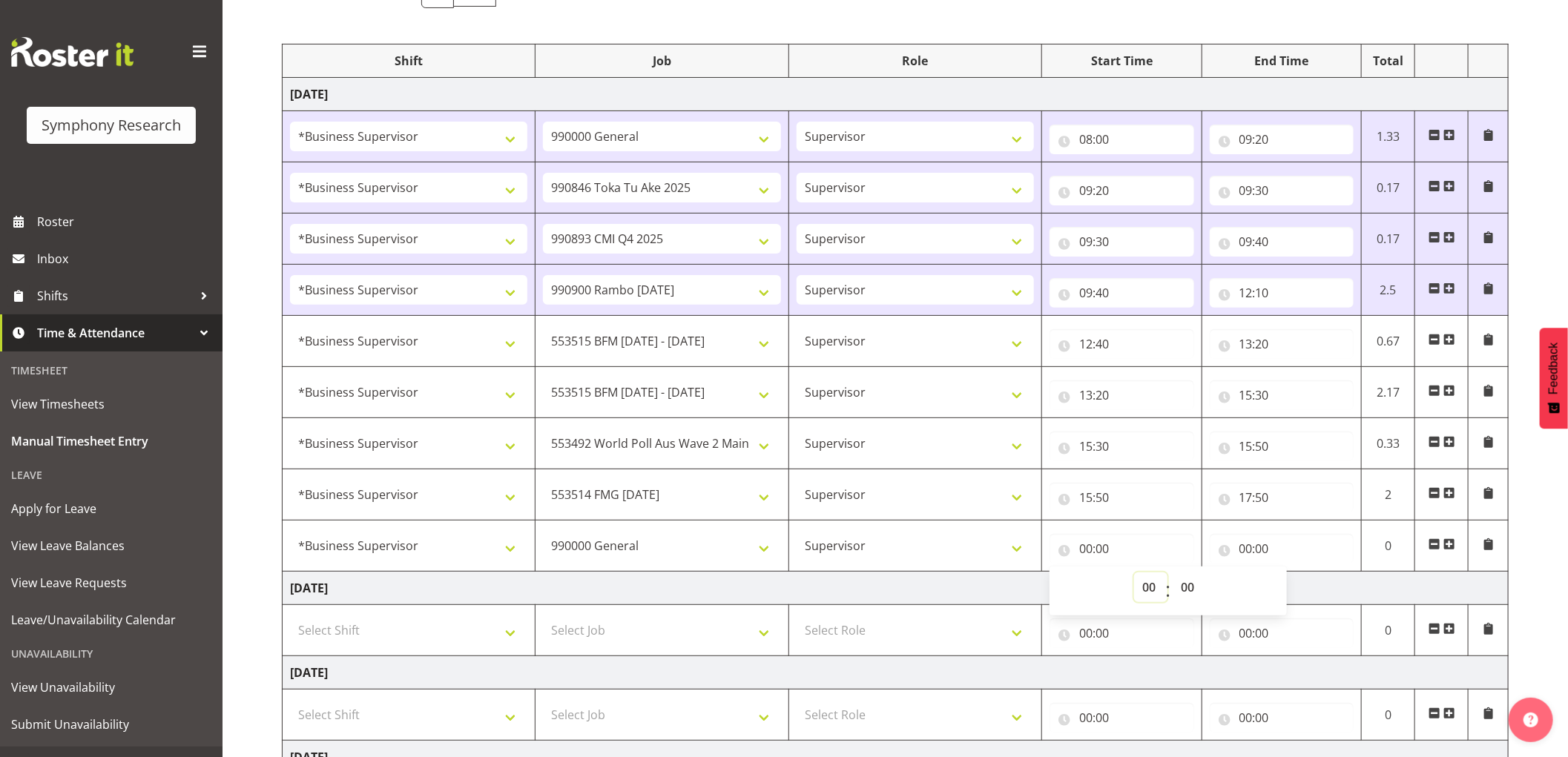
click at [1142, 577] on select "00 01 02 03 04 05 06 07 08 09 10 11 12 13 14 15 16 17 18 19 20 21 22 23" at bounding box center [1150, 587] width 34 height 30
select select "17"
click at [1134, 574] on select "00 01 02 03 04 05 06 07 08 09 10 11 12 13 14 15 16 17 18 19 20 21 22 23" at bounding box center [1150, 587] width 34 height 30
type input "17:00"
click at [1187, 588] on select "00 01 02 03 04 05 06 07 08 09 10 11 12 13 14 15 16 17 18 19 20 21 22 23 24 25 2…" at bounding box center [1188, 587] width 34 height 30
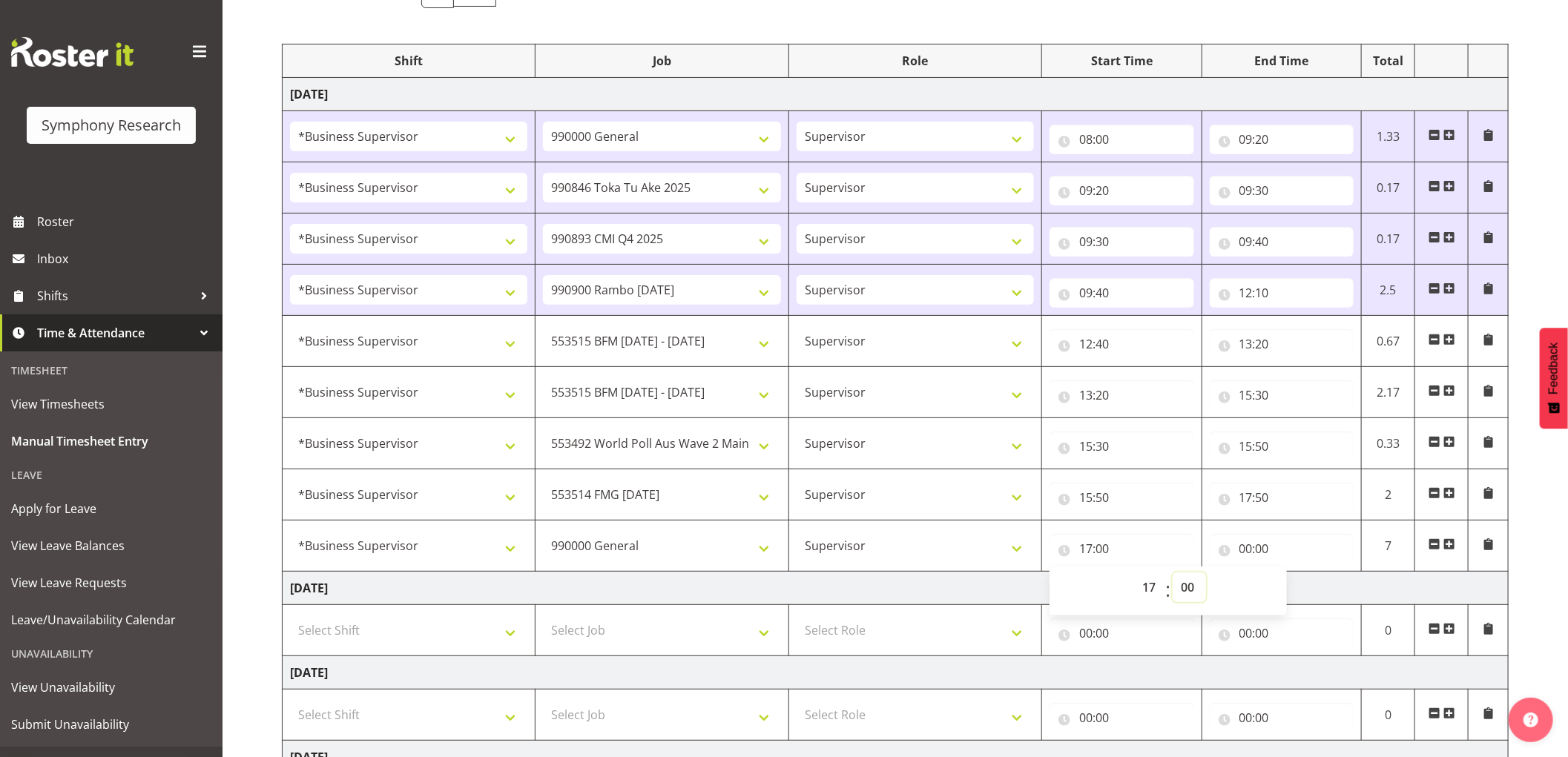
select select "50"
click at [1172, 574] on select "00 01 02 03 04 05 06 07 08 09 10 11 12 13 14 15 16 17 18 19 20 21 22 23 24 25 2…" at bounding box center [1188, 587] width 34 height 30
type input "17:50"
click at [1240, 545] on input "00:00" at bounding box center [1282, 549] width 145 height 30
click at [1309, 594] on select "00 01 02 03 04 05 06 07 08 09 10 11 12 13 14 15 16 17 18 19 20 21 22 23" at bounding box center [1311, 587] width 34 height 30
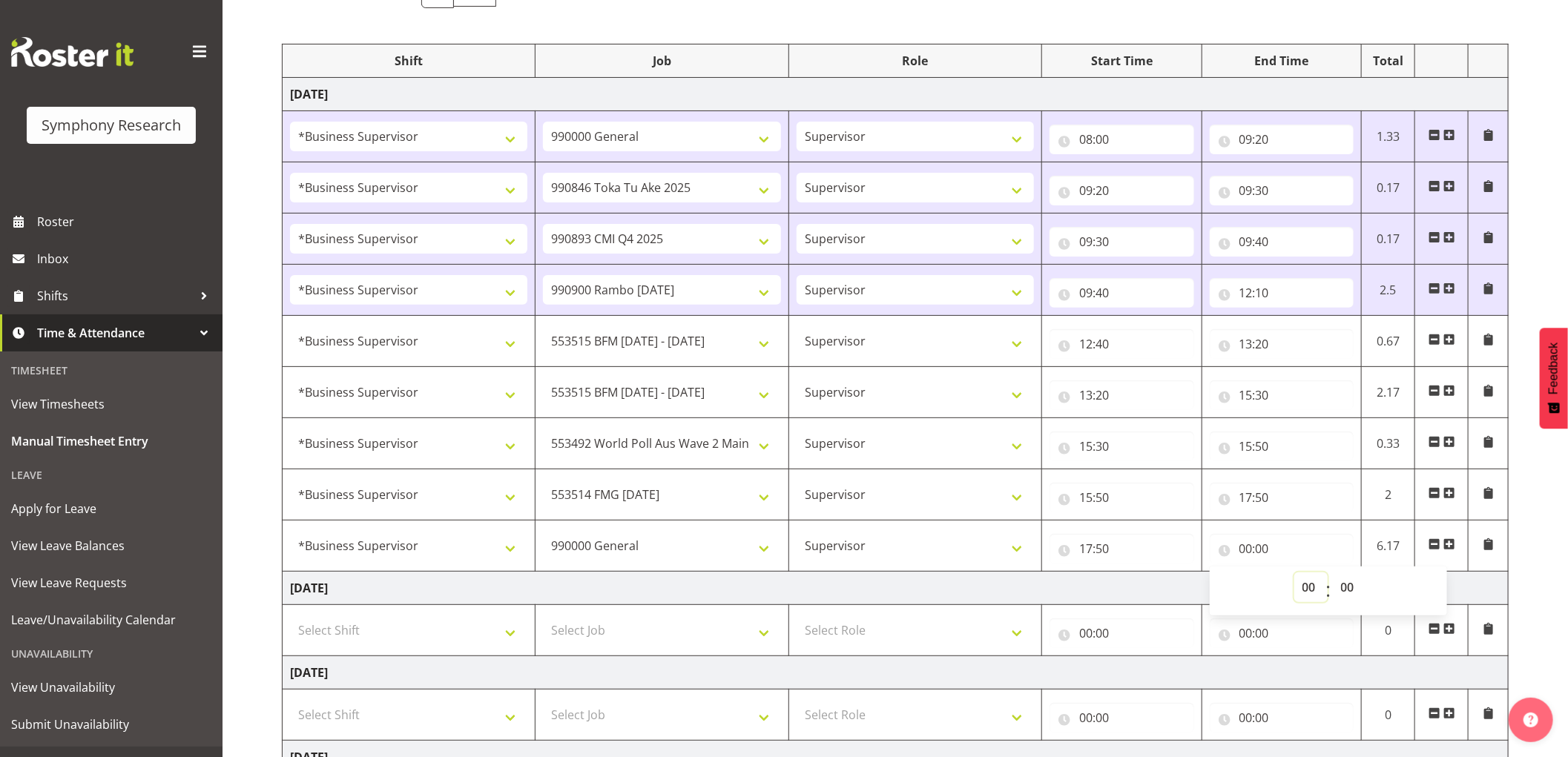
select select "18"
click at [1294, 574] on select "00 01 02 03 04 05 06 07 08 09 10 11 12 13 14 15 16 17 18 19 20 21 22 23" at bounding box center [1311, 587] width 34 height 30
type input "18:00"
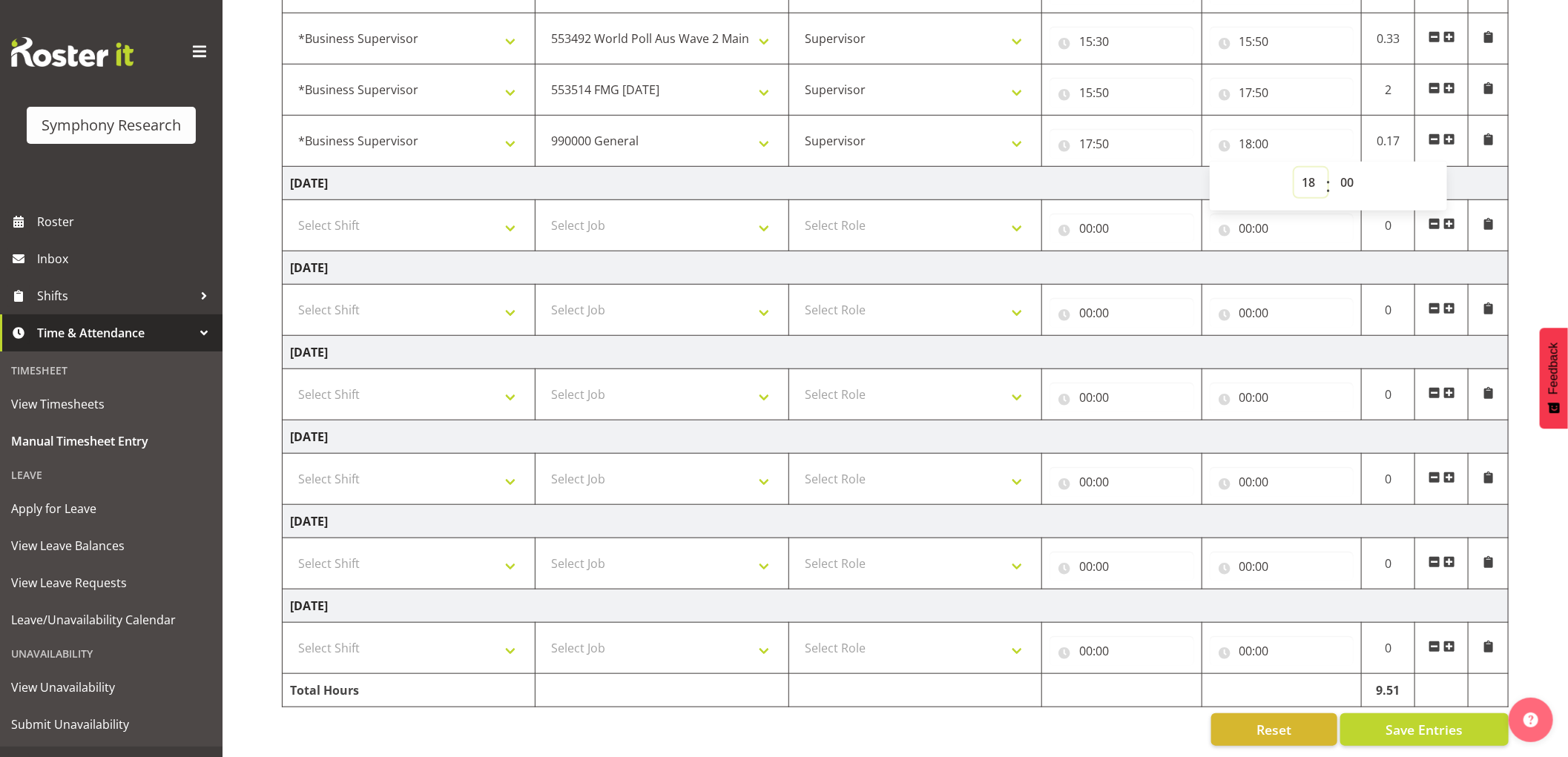
scroll to position [577, 0]
click at [1432, 720] on span "Save Entries" at bounding box center [1424, 729] width 77 height 19
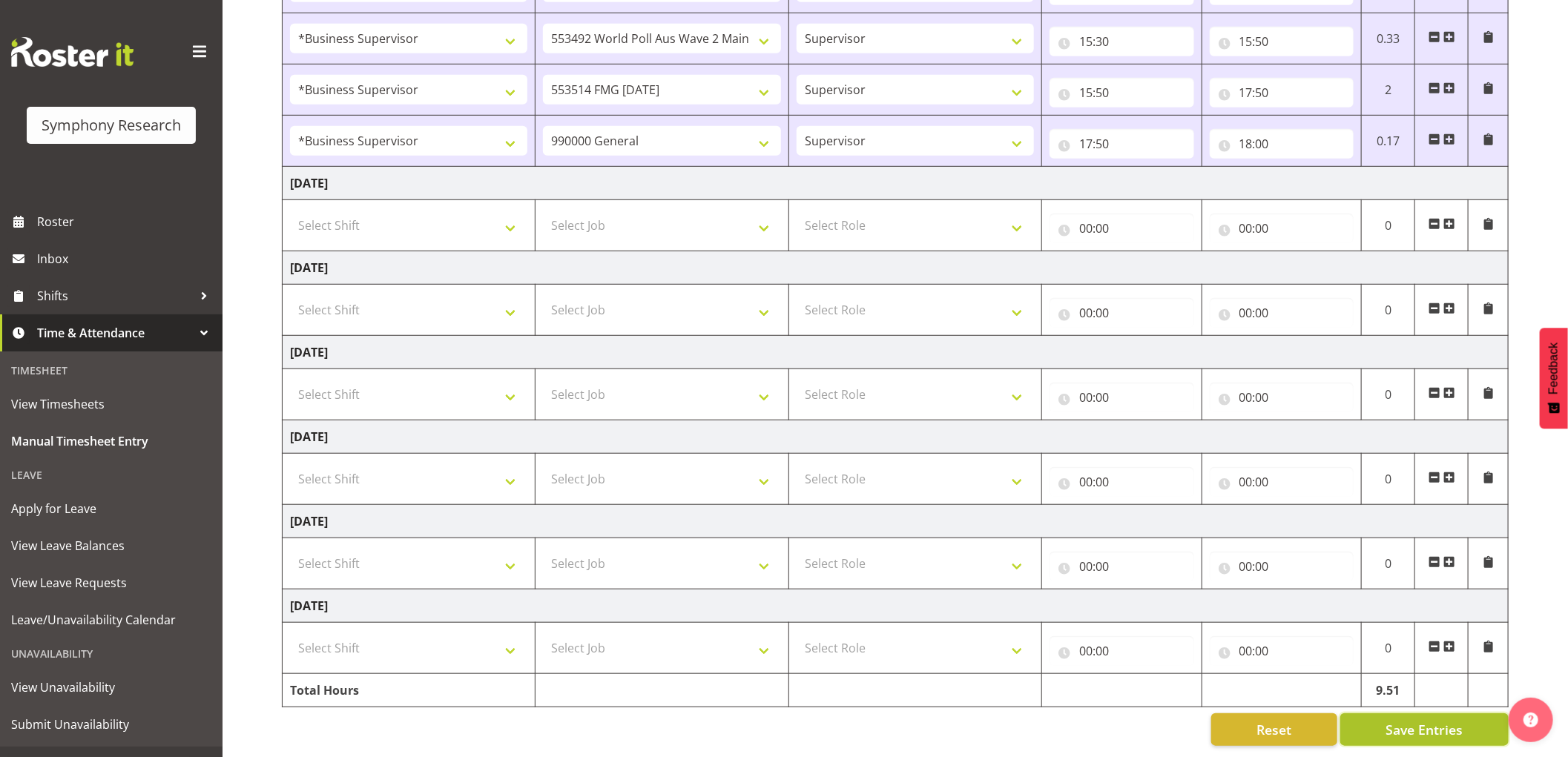
click at [1410, 720] on span "Save Entries" at bounding box center [1424, 729] width 77 height 19
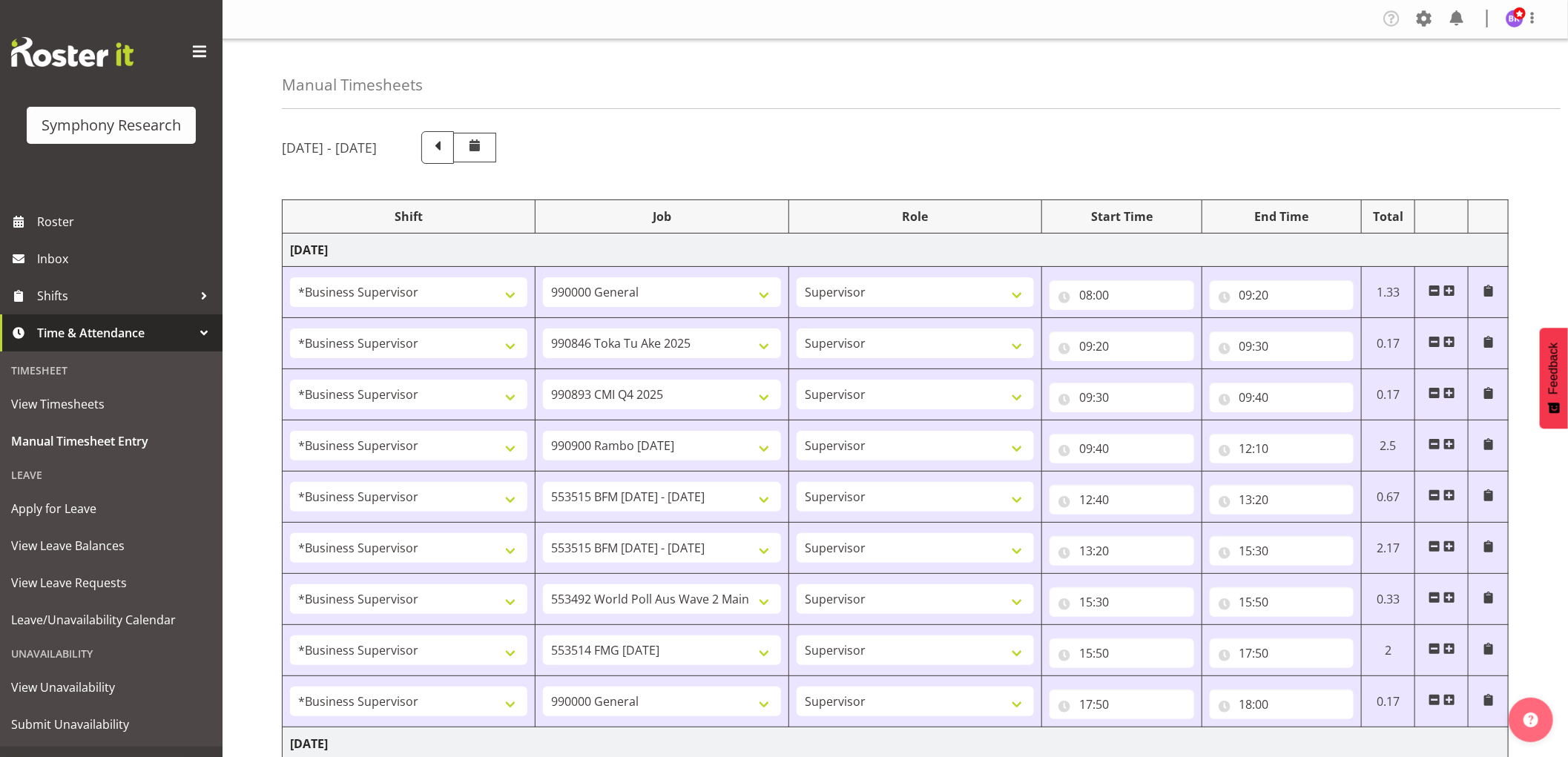
scroll to position [0, 0]
click at [1516, 20] on img at bounding box center [1514, 19] width 18 height 18
click at [1452, 72] on link "Log Out" at bounding box center [1470, 78] width 142 height 27
